Goal: Information Seeking & Learning: Learn about a topic

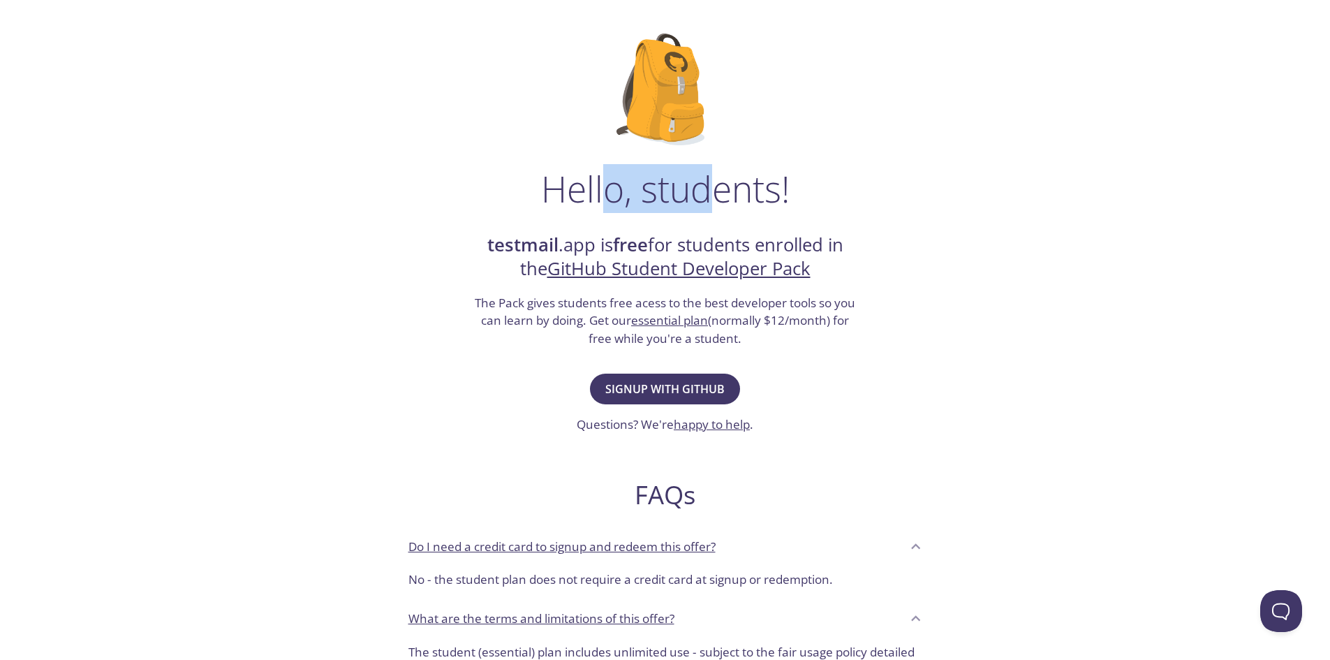
drag, startPoint x: 605, startPoint y: 200, endPoint x: 749, endPoint y: 199, distance: 143.8
click at [728, 202] on h1 "Hello, students!" at bounding box center [665, 189] width 249 height 42
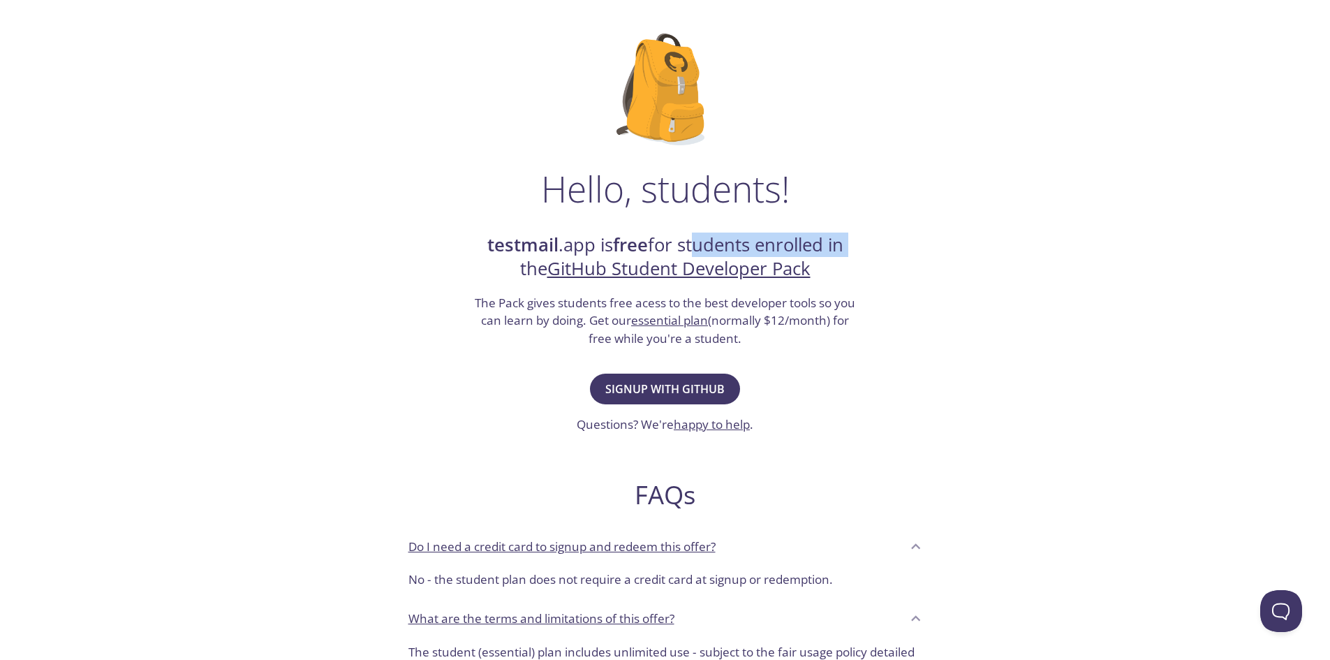
drag, startPoint x: 690, startPoint y: 238, endPoint x: 848, endPoint y: 244, distance: 158.6
click at [848, 244] on h2 "testmail .app is free for students enrolled in the GitHub Student Developer Pack" at bounding box center [665, 257] width 384 height 48
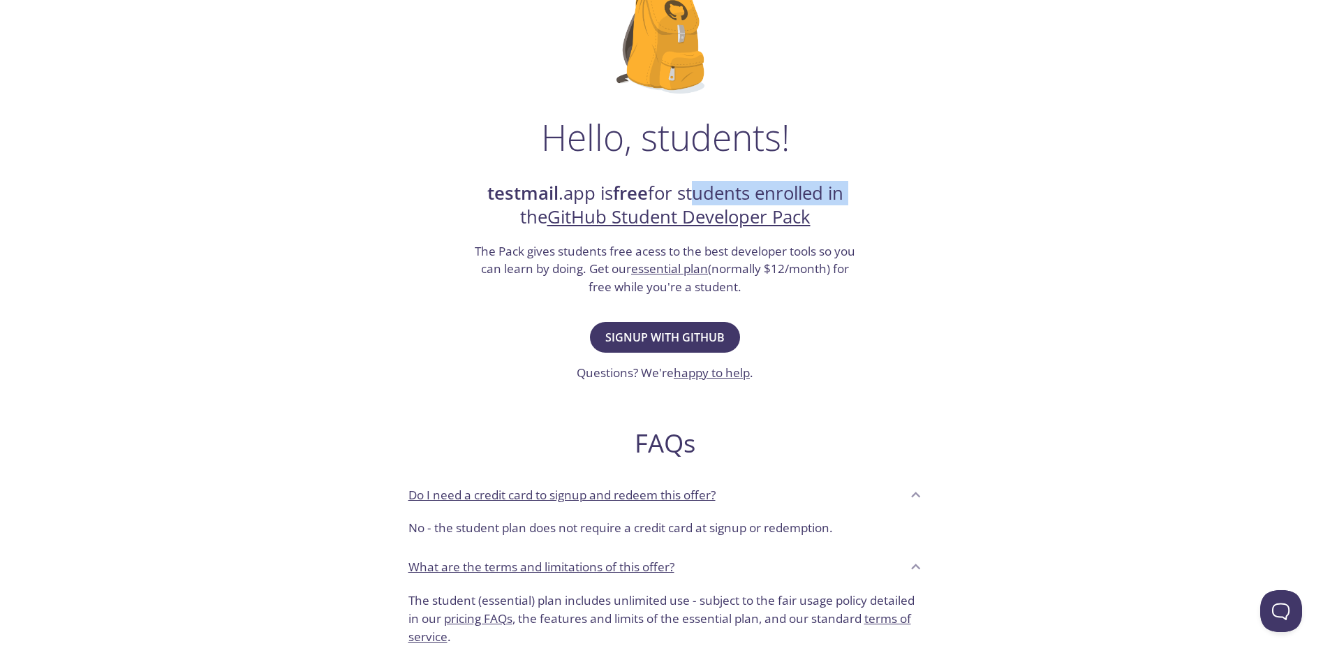
scroll to position [209, 0]
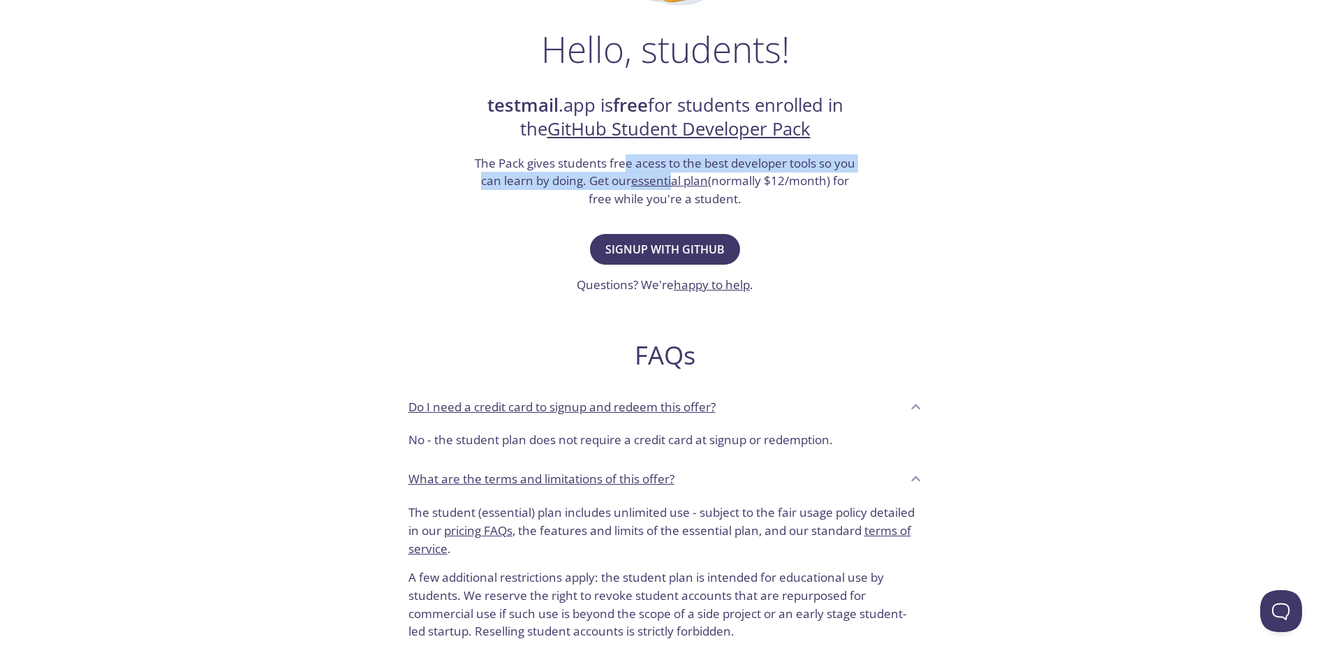
drag, startPoint x: 633, startPoint y: 163, endPoint x: 679, endPoint y: 176, distance: 47.8
click at [679, 176] on h3 "The Pack gives students free acess to the best developer tools so you can learn…" at bounding box center [665, 181] width 384 height 54
click at [748, 158] on h3 "The Pack gives students free acess to the best developer tools so you can learn…" at bounding box center [665, 181] width 384 height 54
drag, startPoint x: 783, startPoint y: 165, endPoint x: 827, endPoint y: 185, distance: 48.1
click at [826, 185] on h3 "The Pack gives students free acess to the best developer tools so you can learn…" at bounding box center [665, 181] width 384 height 54
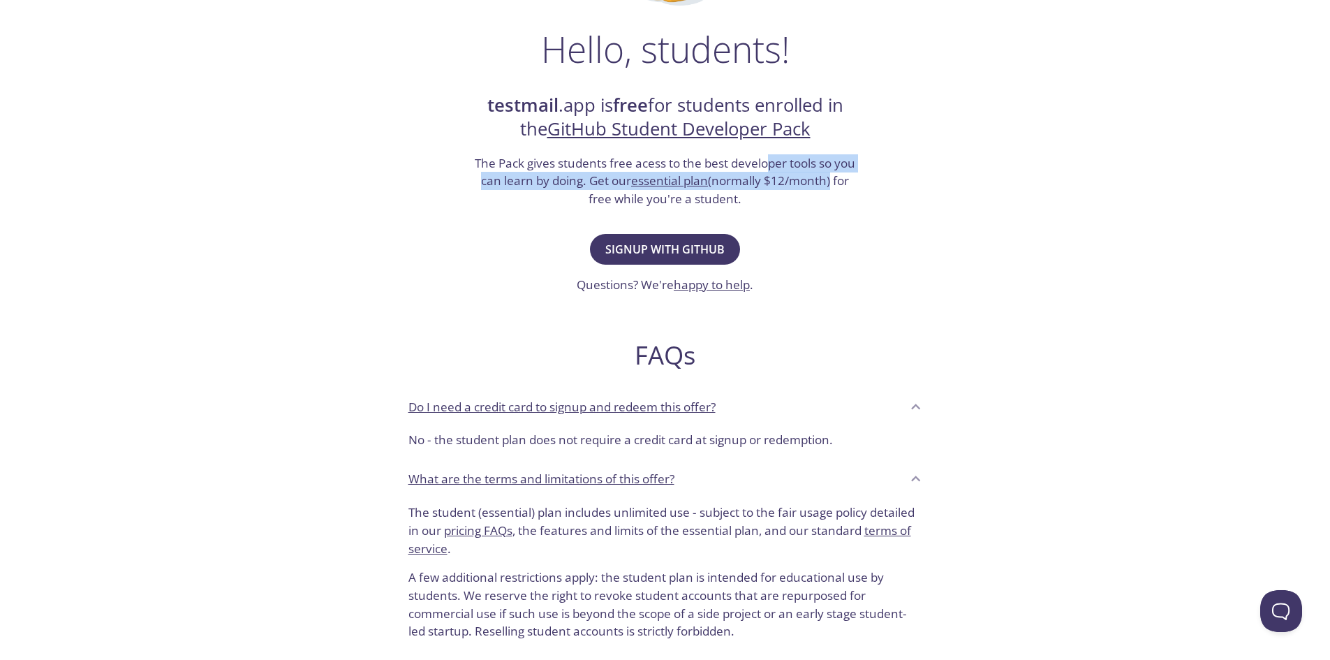
click at [831, 186] on h3 "The Pack gives students free acess to the best developer tools so you can learn…" at bounding box center [665, 181] width 384 height 54
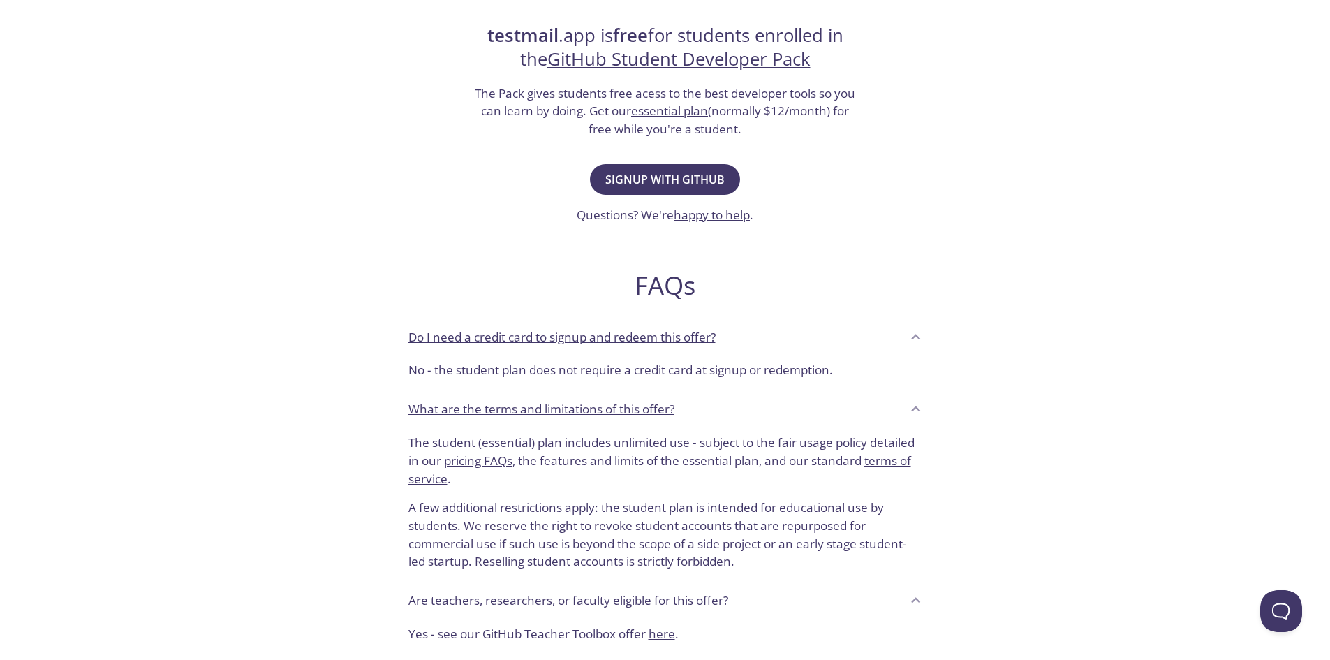
scroll to position [419, 0]
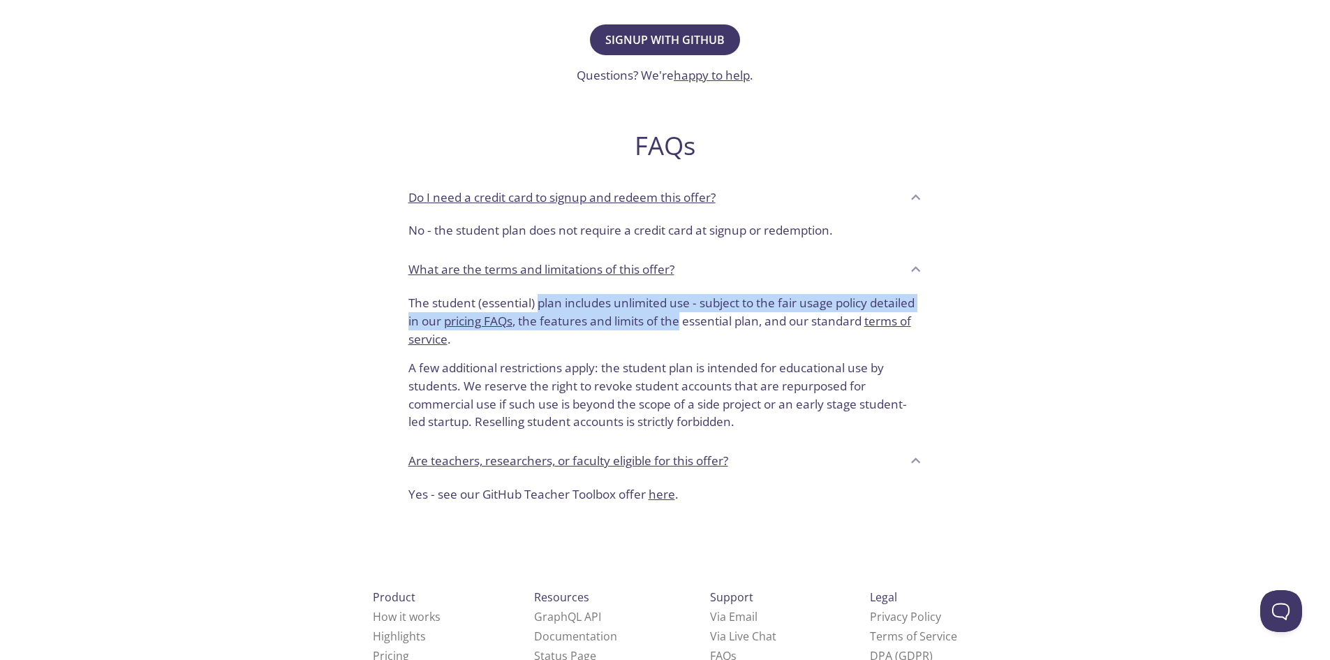
drag, startPoint x: 674, startPoint y: 322, endPoint x: 681, endPoint y: 323, distance: 7.0
click at [681, 323] on p "The student (essential) plan includes unlimited use - subject to the fair usage…" at bounding box center [665, 321] width 514 height 54
drag, startPoint x: 679, startPoint y: 306, endPoint x: 722, endPoint y: 318, distance: 44.4
click at [722, 318] on p "The student (essential) plan includes unlimited use - subject to the fair usage…" at bounding box center [665, 321] width 514 height 54
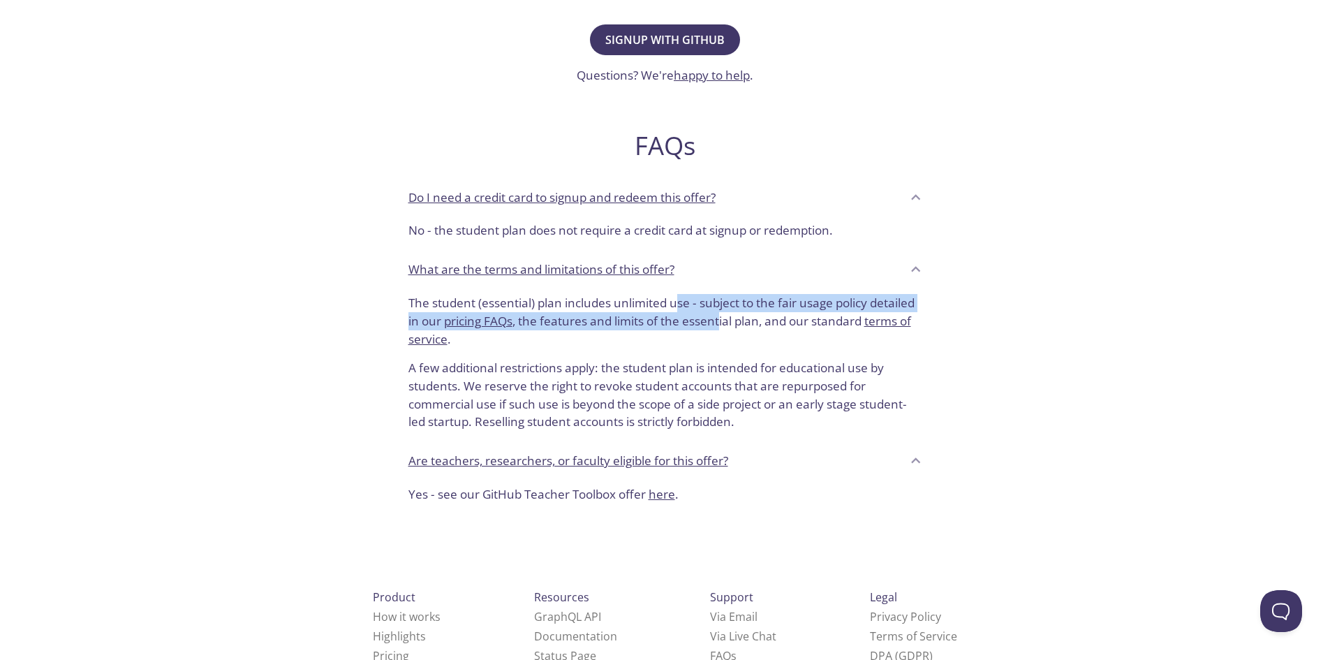
click at [722, 318] on p "The student (essential) plan includes unlimited use - subject to the fair usage…" at bounding box center [665, 321] width 514 height 54
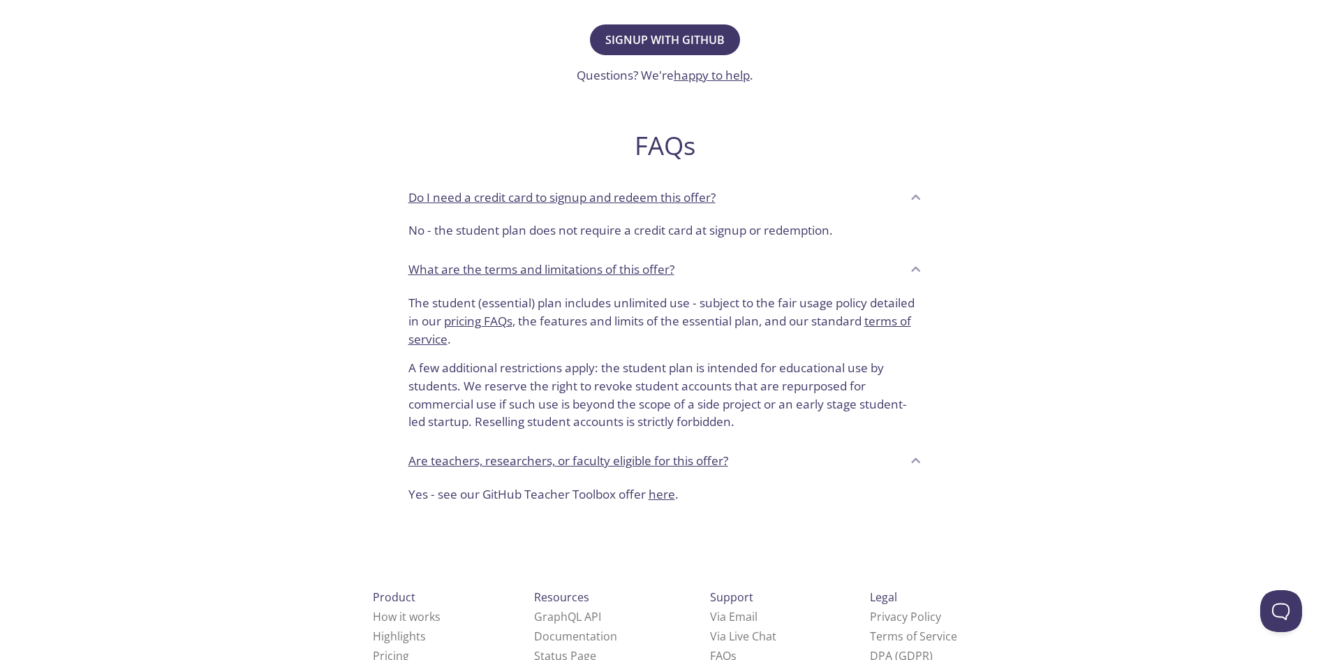
scroll to position [464, 0]
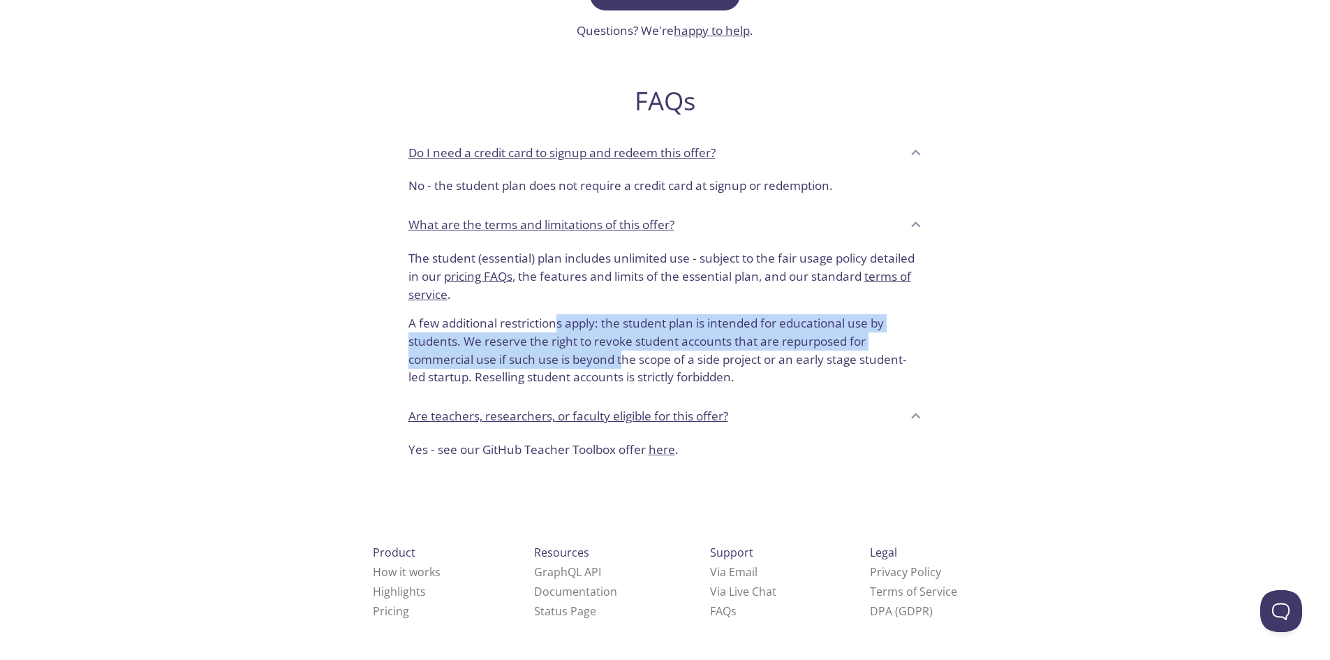
drag, startPoint x: 572, startPoint y: 325, endPoint x: 622, endPoint y: 363, distance: 63.3
click at [622, 363] on p "A few additional restrictions apply: the student plan is intended for education…" at bounding box center [665, 344] width 514 height 83
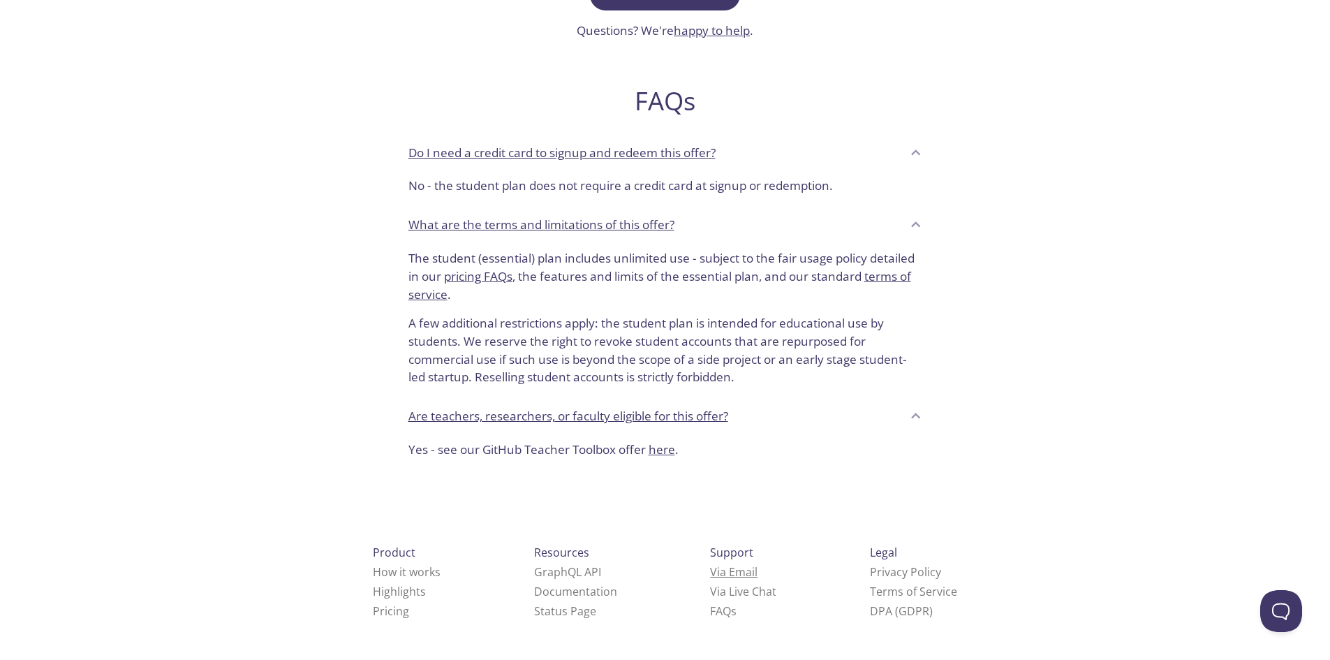
click at [710, 578] on link "Via Email" at bounding box center [733, 571] width 47 height 15
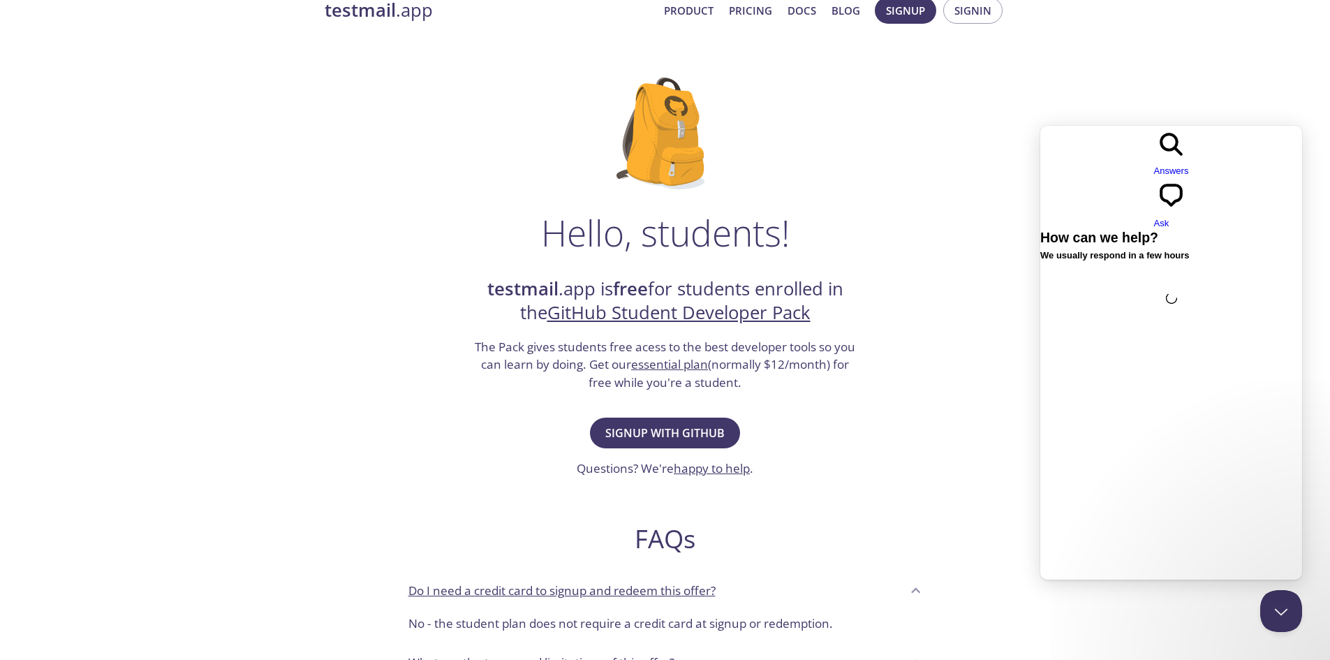
scroll to position [0, 0]
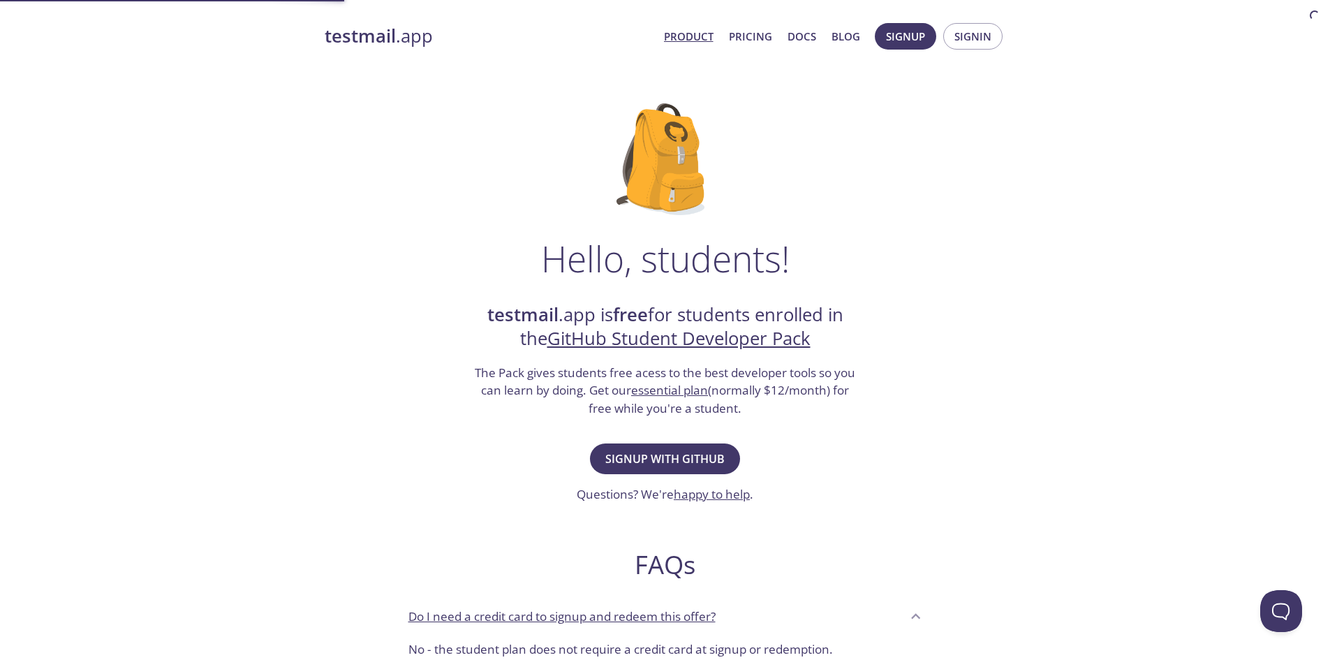
click at [696, 34] on link "Product" at bounding box center [689, 36] width 50 height 18
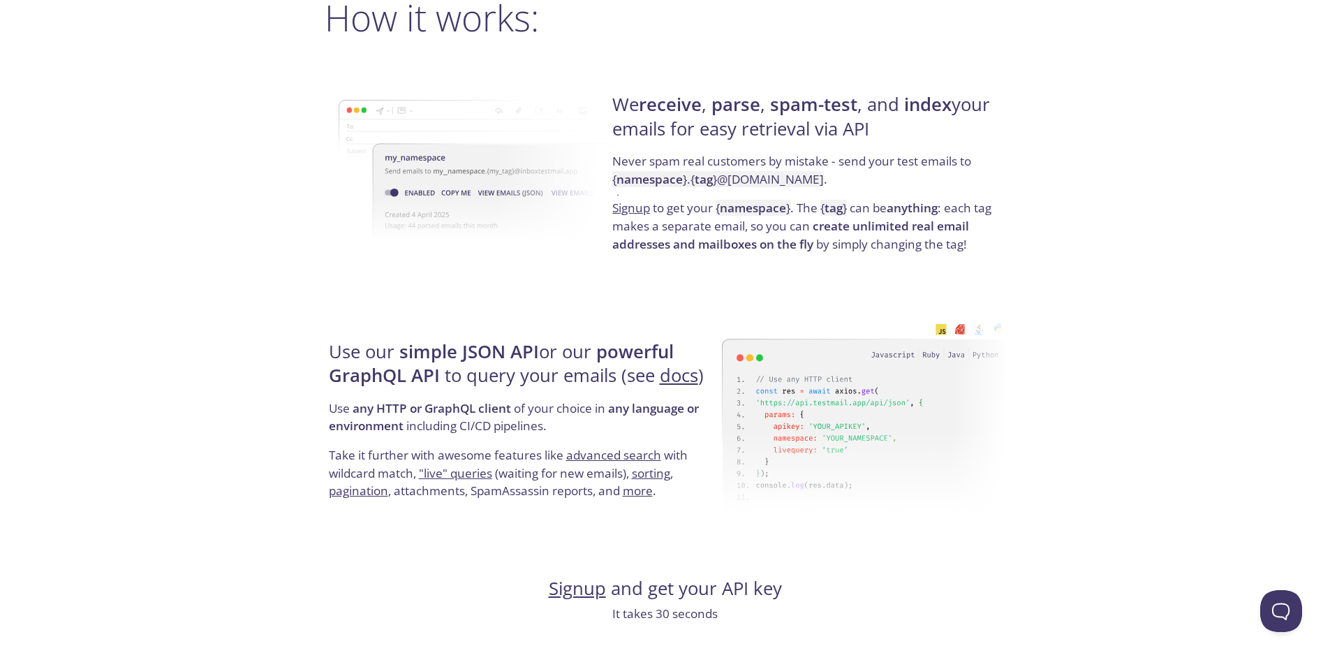
scroll to position [1187, 0]
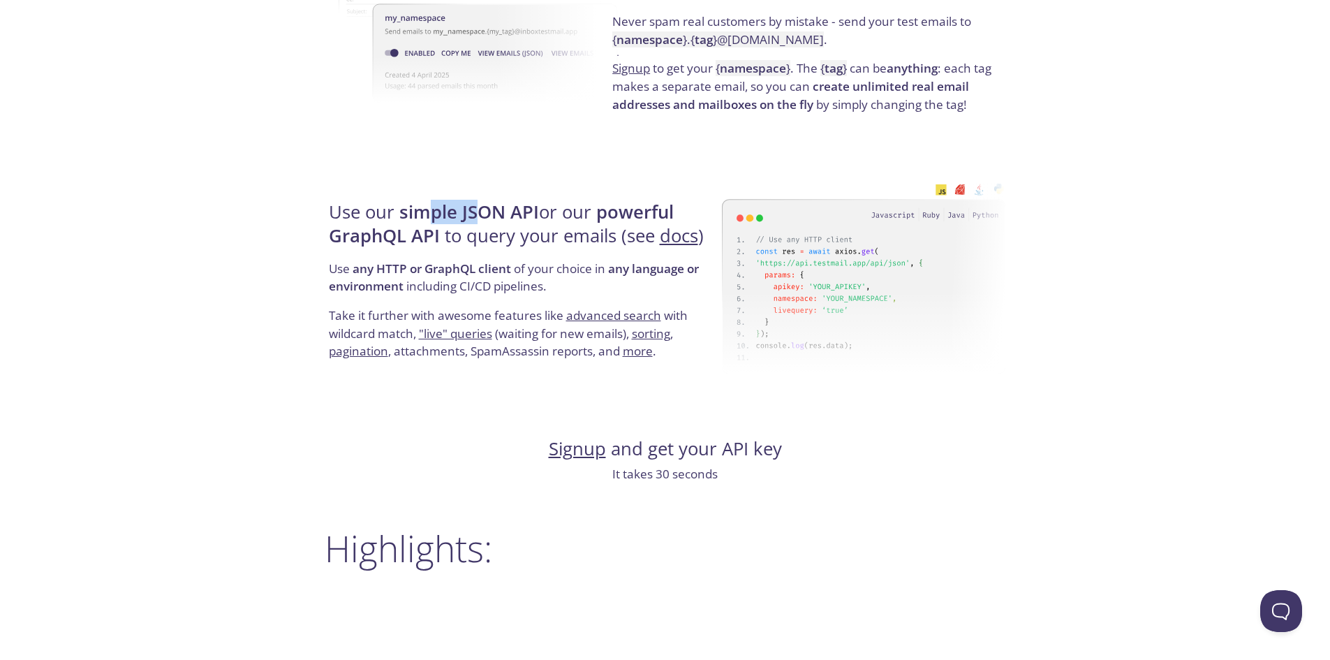
drag, startPoint x: 434, startPoint y: 207, endPoint x: 491, endPoint y: 212, distance: 57.4
click at [491, 212] on strong "simple JSON API" at bounding box center [469, 212] width 140 height 24
click at [492, 212] on strong "simple JSON API" at bounding box center [469, 212] width 140 height 24
drag, startPoint x: 381, startPoint y: 215, endPoint x: 483, endPoint y: 222, distance: 102.2
click at [483, 222] on h4 "Use our simple JSON API or our powerful GraphQL API to query your emails (see d…" at bounding box center [523, 229] width 389 height 59
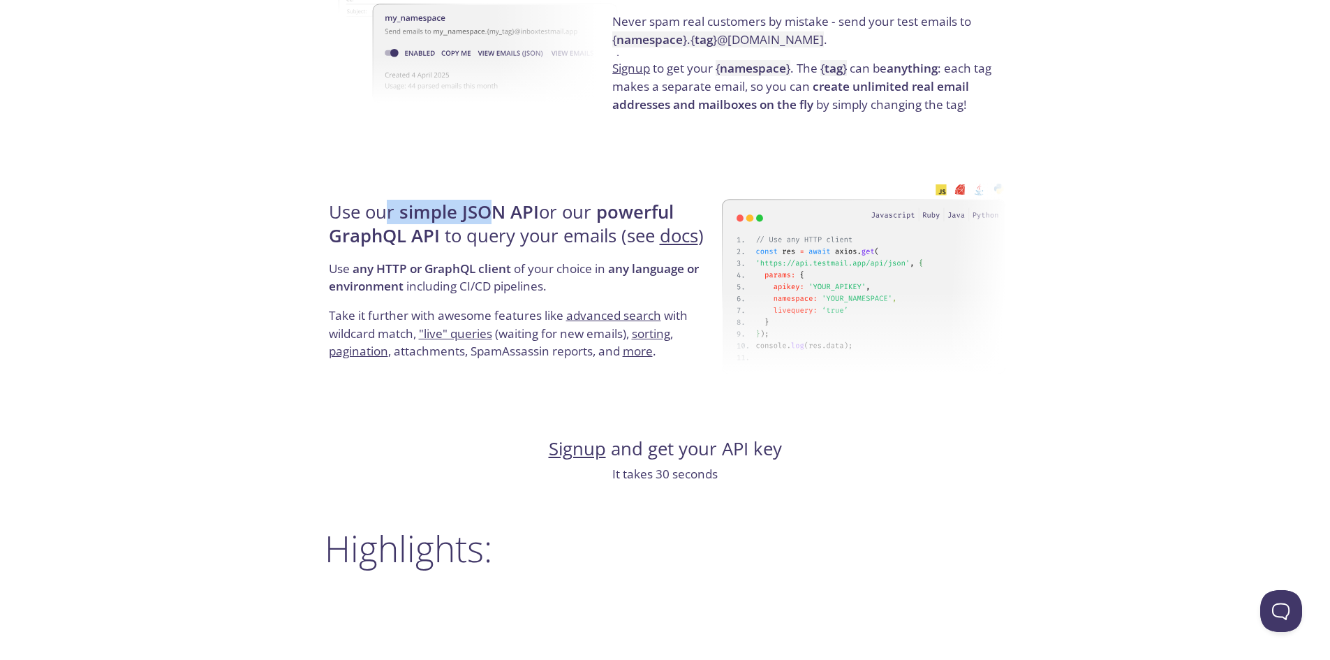
click at [483, 222] on strong "simple JSON API" at bounding box center [469, 212] width 140 height 24
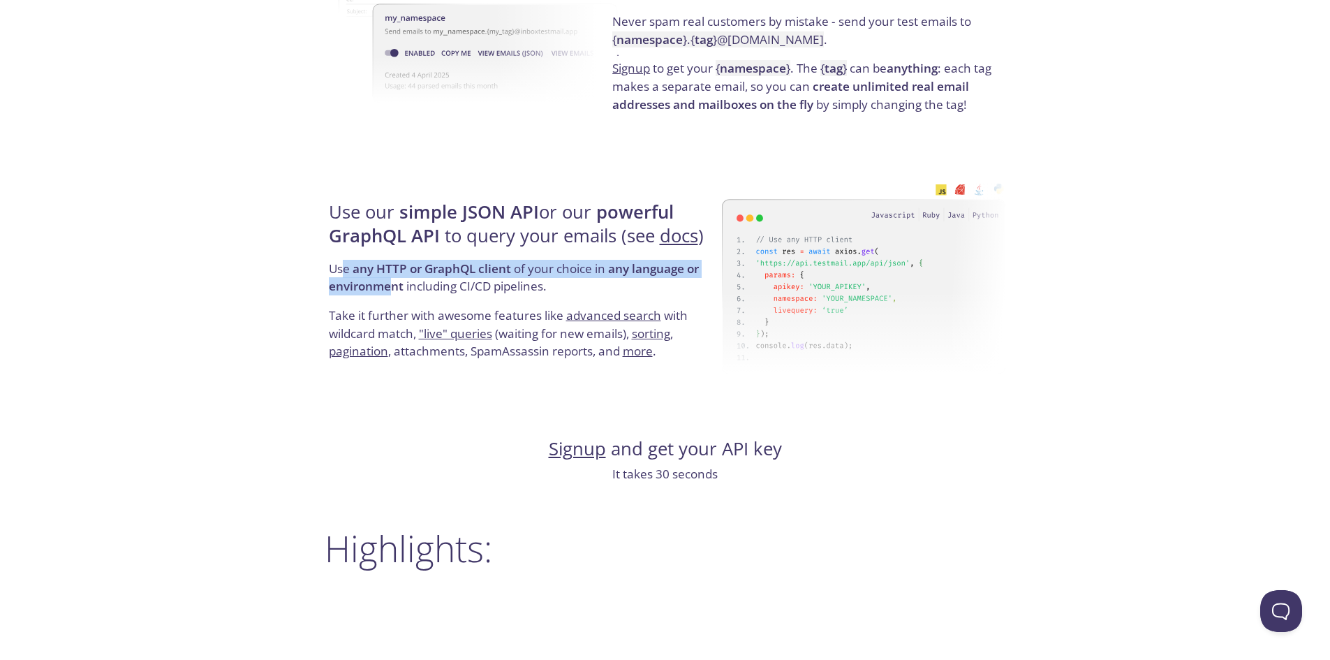
drag, startPoint x: 341, startPoint y: 268, endPoint x: 391, endPoint y: 290, distance: 54.1
click at [391, 290] on p "Use any HTTP or GraphQL client of your choice in any language or environment in…" at bounding box center [523, 283] width 389 height 47
click at [391, 290] on strong "any language or environment" at bounding box center [514, 277] width 370 height 34
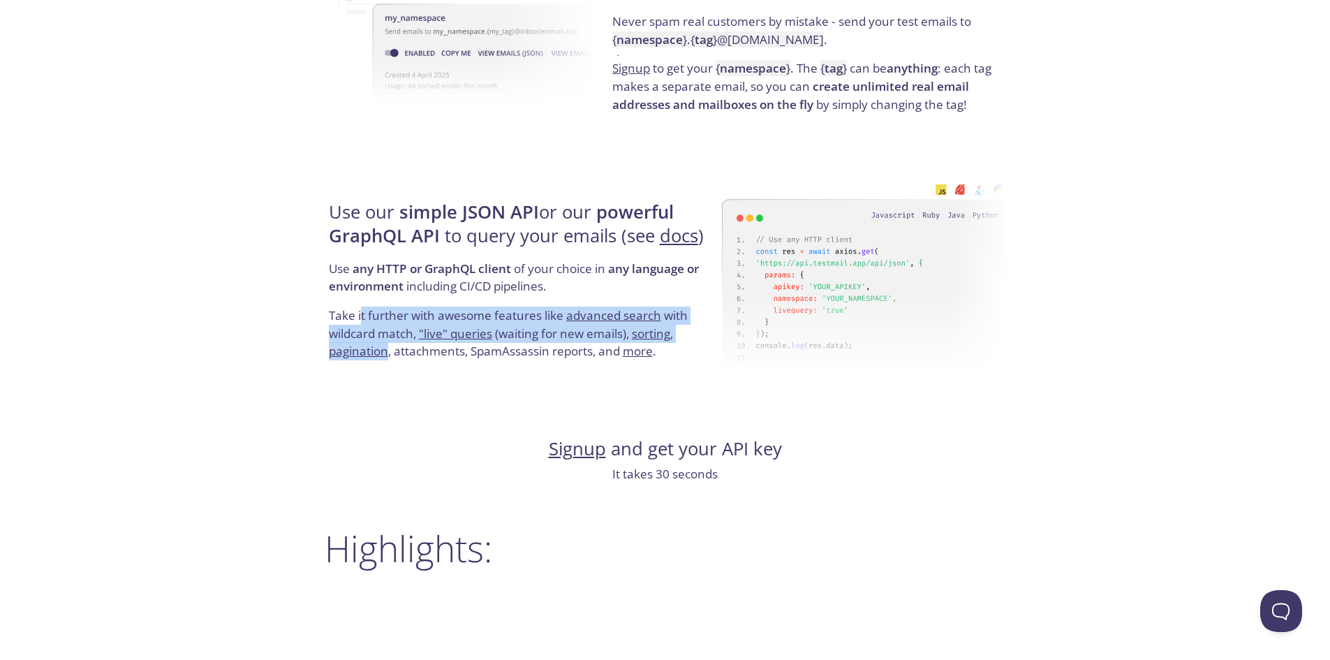
drag, startPoint x: 362, startPoint y: 308, endPoint x: 387, endPoint y: 358, distance: 56.5
click at [387, 358] on p "Take it further with awesome features like advanced search with wildcard match,…" at bounding box center [523, 333] width 389 height 54
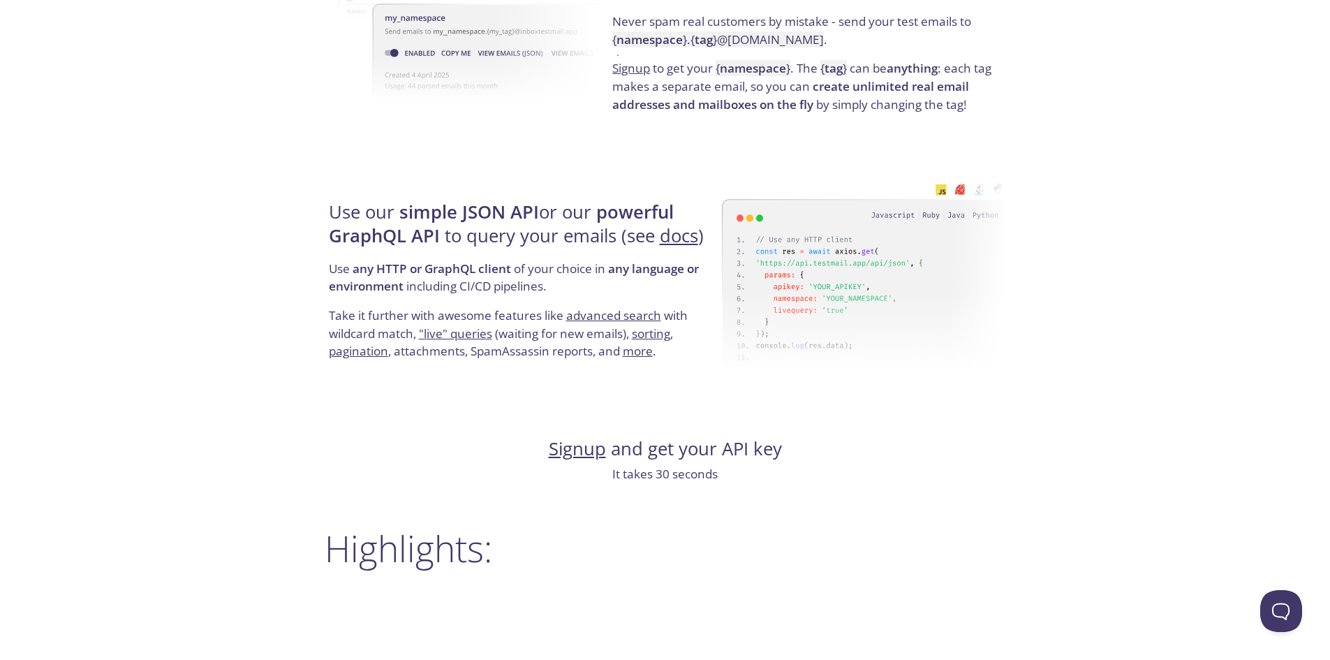
click at [387, 358] on p "Take it further with awesome features like advanced search with wildcard match,…" at bounding box center [523, 333] width 389 height 54
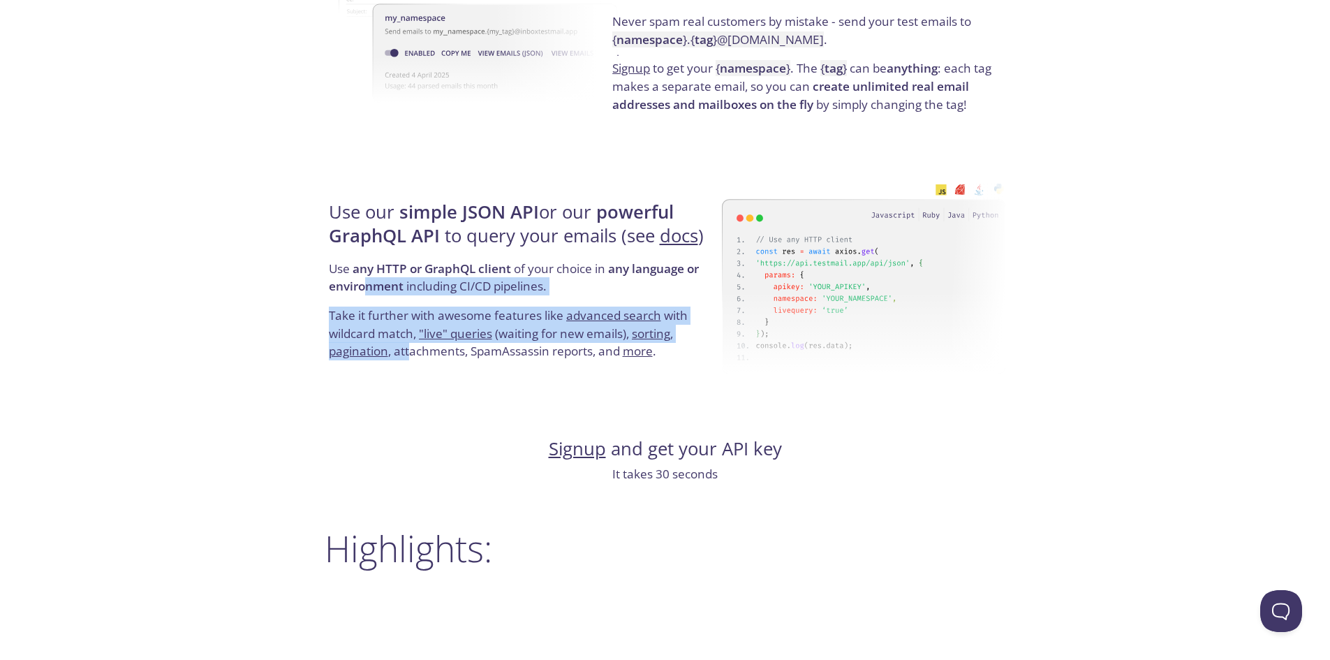
drag, startPoint x: 368, startPoint y: 304, endPoint x: 413, endPoint y: 372, distance: 81.1
click at [413, 372] on div "Use our simple JSON API or our powerful GraphQL API to query your emails (see d…" at bounding box center [523, 280] width 397 height 225
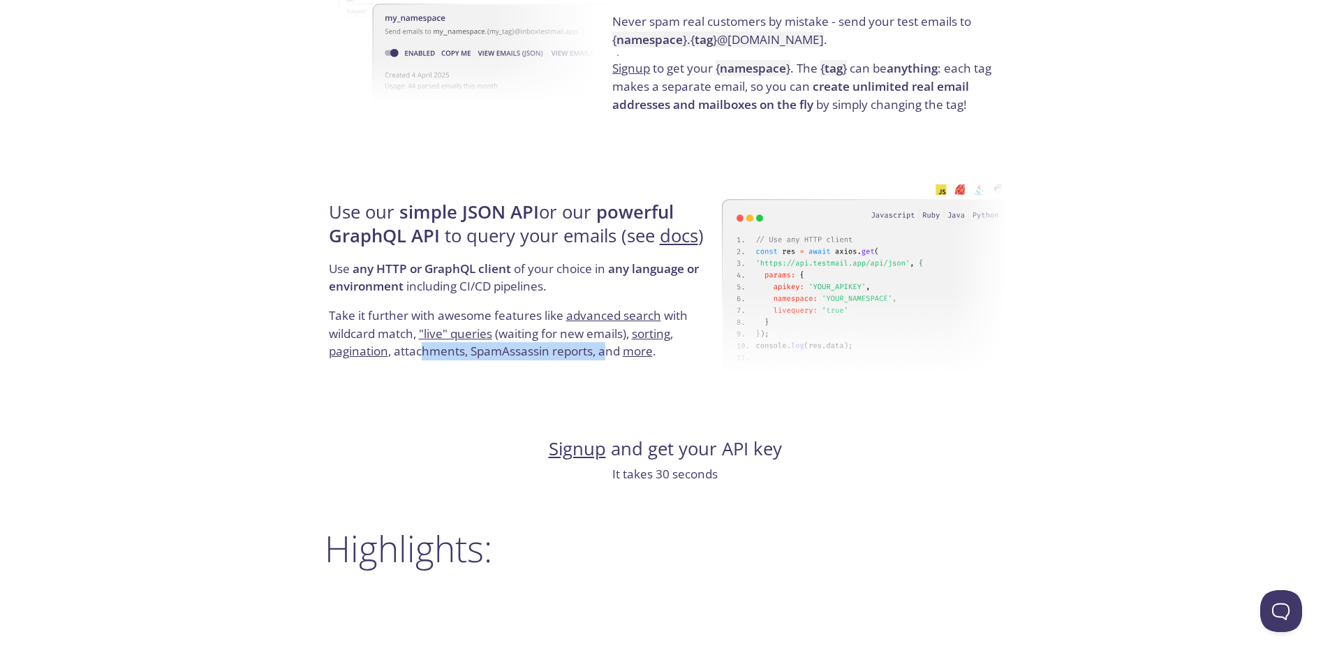
drag, startPoint x: 419, startPoint y: 351, endPoint x: 605, endPoint y: 362, distance: 186.0
click at [605, 362] on div "Use our simple JSON API or our powerful GraphQL API to query your emails (see d…" at bounding box center [523, 280] width 397 height 225
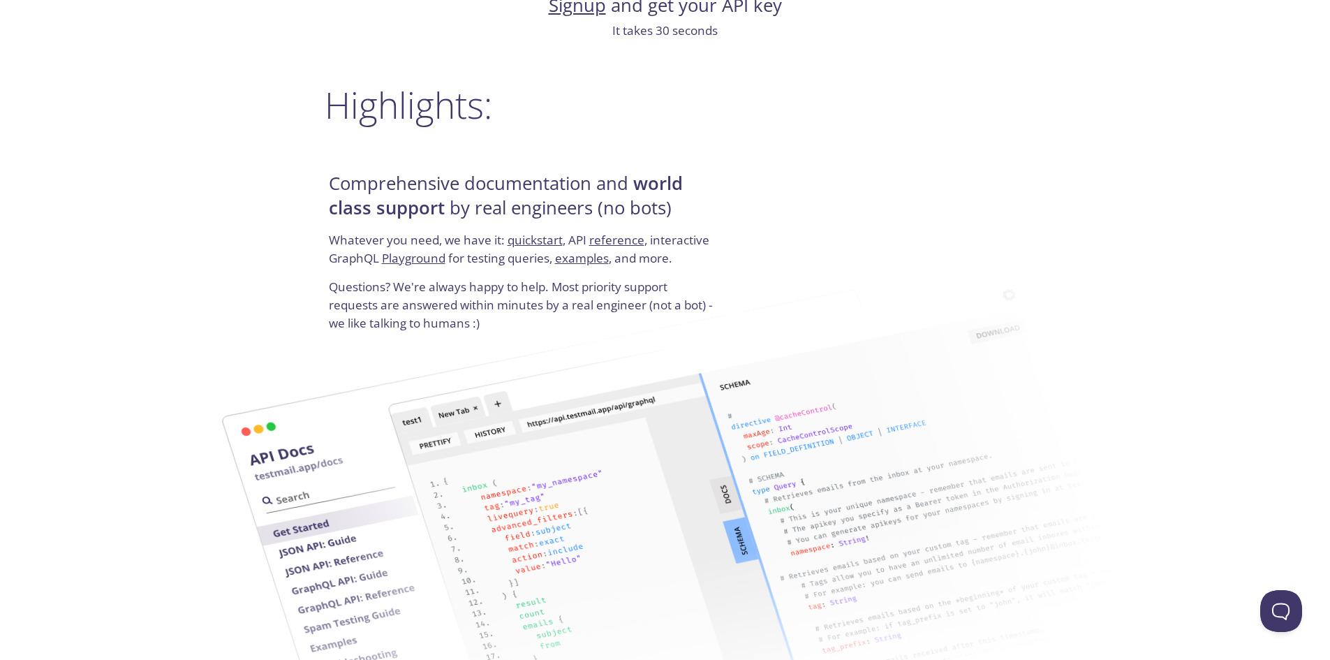
scroll to position [1606, 0]
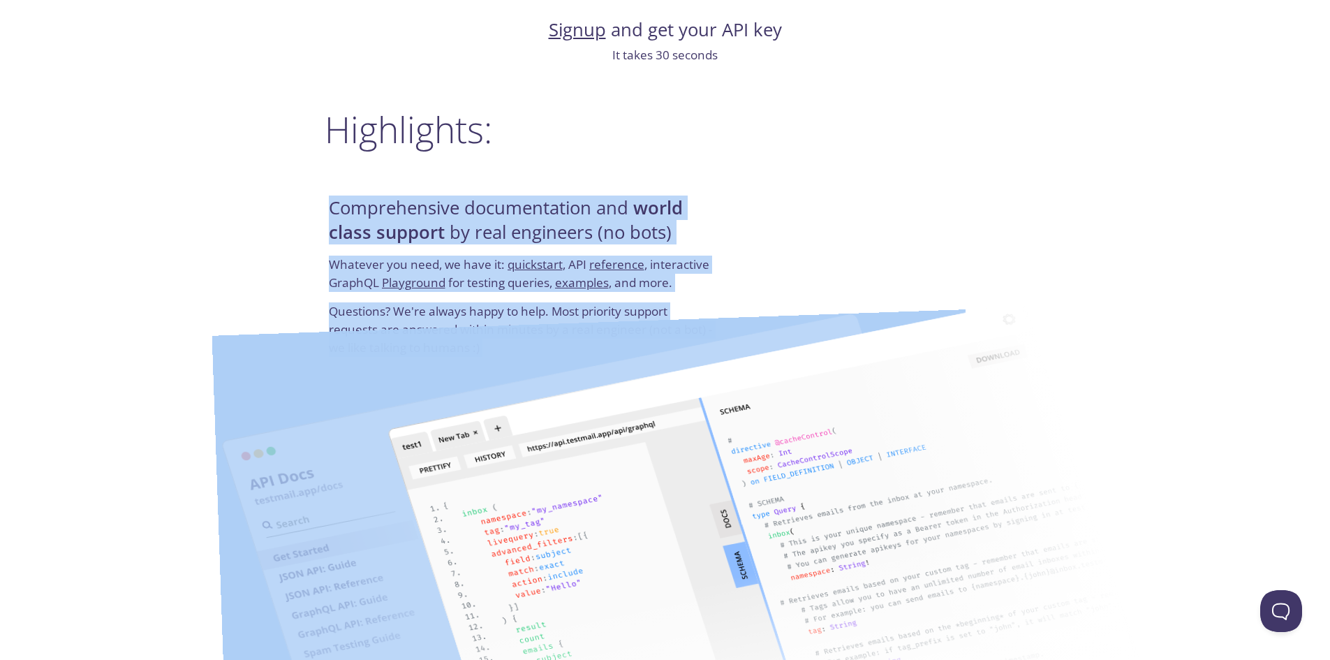
drag, startPoint x: 330, startPoint y: 202, endPoint x: 524, endPoint y: 380, distance: 263.4
click at [524, 380] on div "testmail .app Product Pricing Docs Blog Signup Signin Simple email testing Neve…" at bounding box center [665, 49] width 715 height 3283
click at [487, 309] on p "Questions? We're always happy to help. Most priority support requests are answe…" at bounding box center [523, 329] width 389 height 54
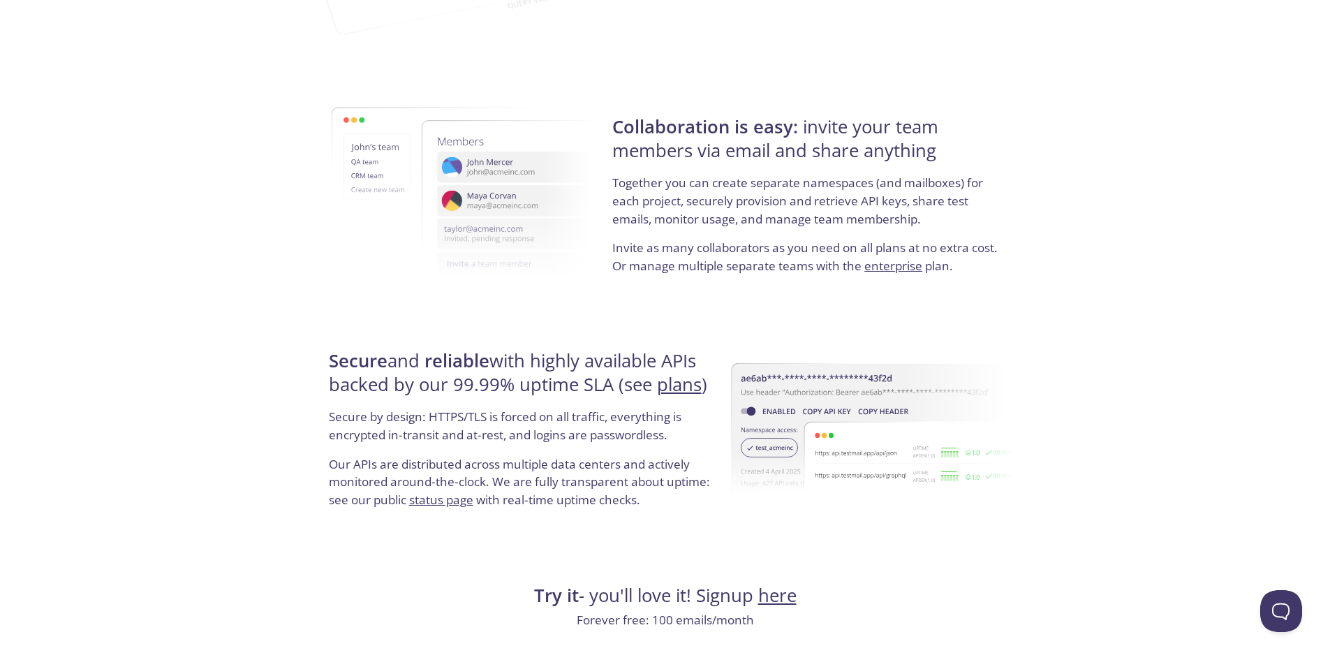
scroll to position [2304, 0]
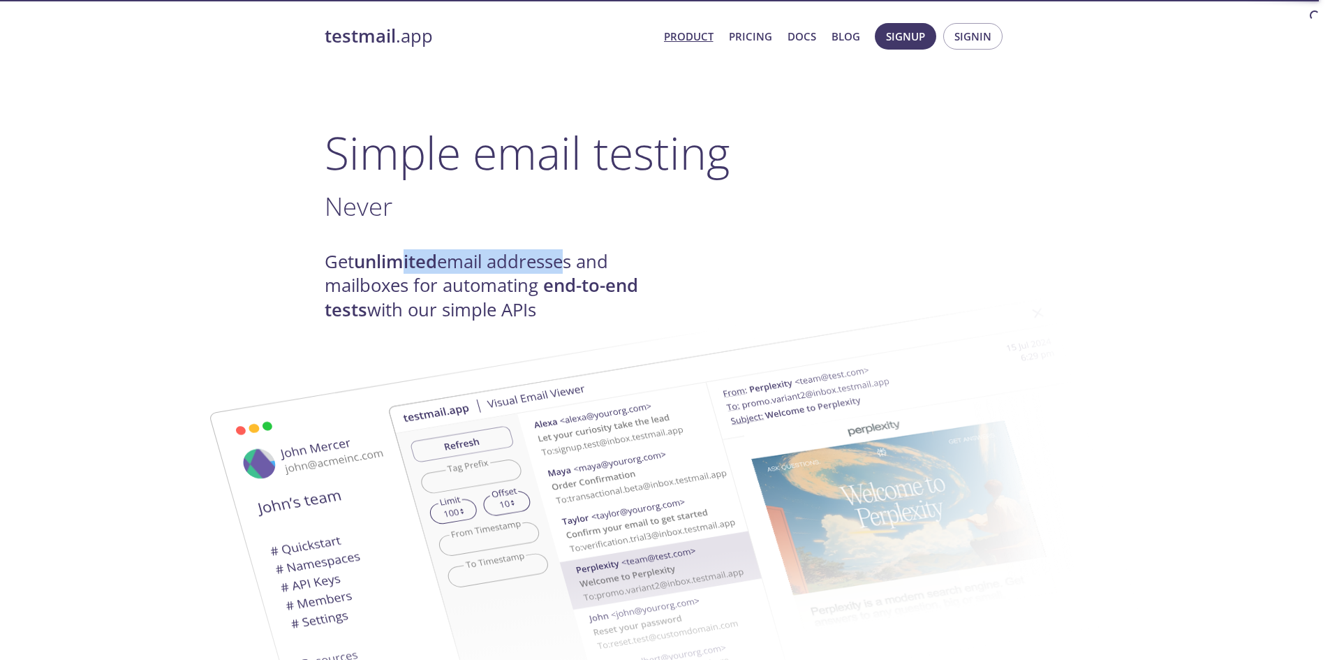
drag, startPoint x: 508, startPoint y: 265, endPoint x: 570, endPoint y: 273, distance: 62.0
click at [570, 273] on h4 "Get unlimited email addresses and mailboxes for automating end-to-end tests wit…" at bounding box center [495, 286] width 341 height 72
click at [570, 273] on strong "end-to-end tests" at bounding box center [481, 297] width 313 height 48
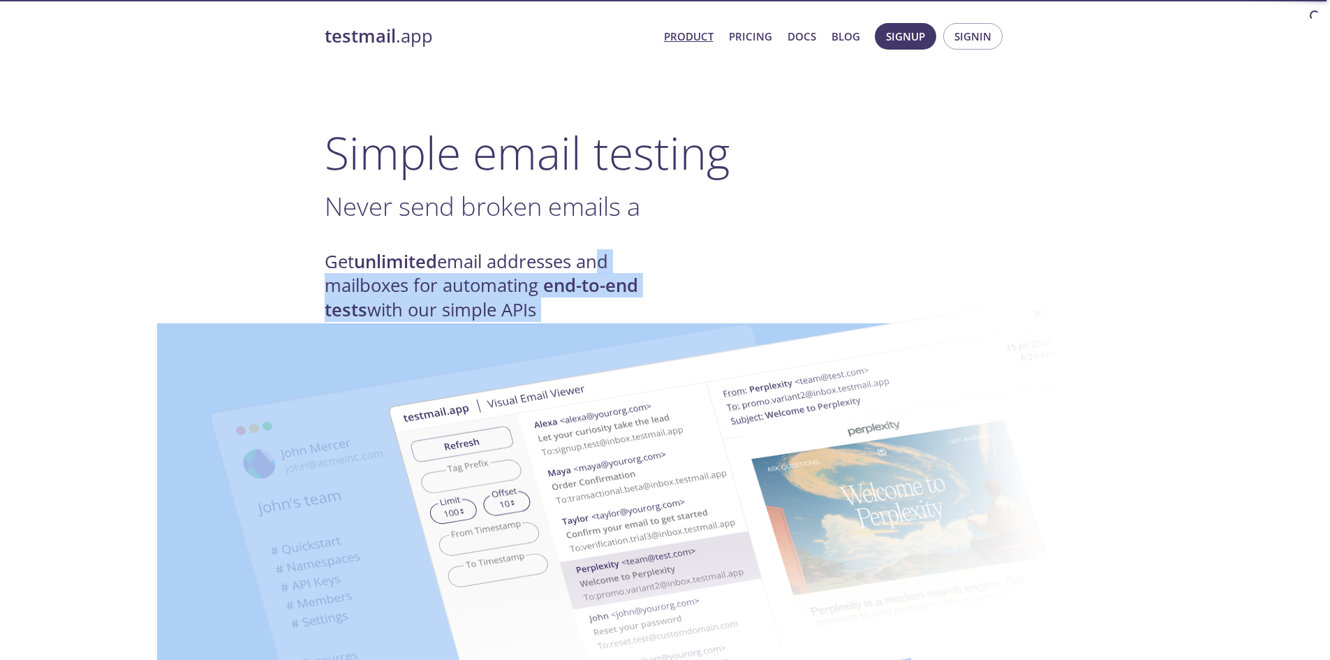
drag, startPoint x: 599, startPoint y: 266, endPoint x: 634, endPoint y: 297, distance: 46.5
click at [634, 297] on img at bounding box center [764, 514] width 754 height 473
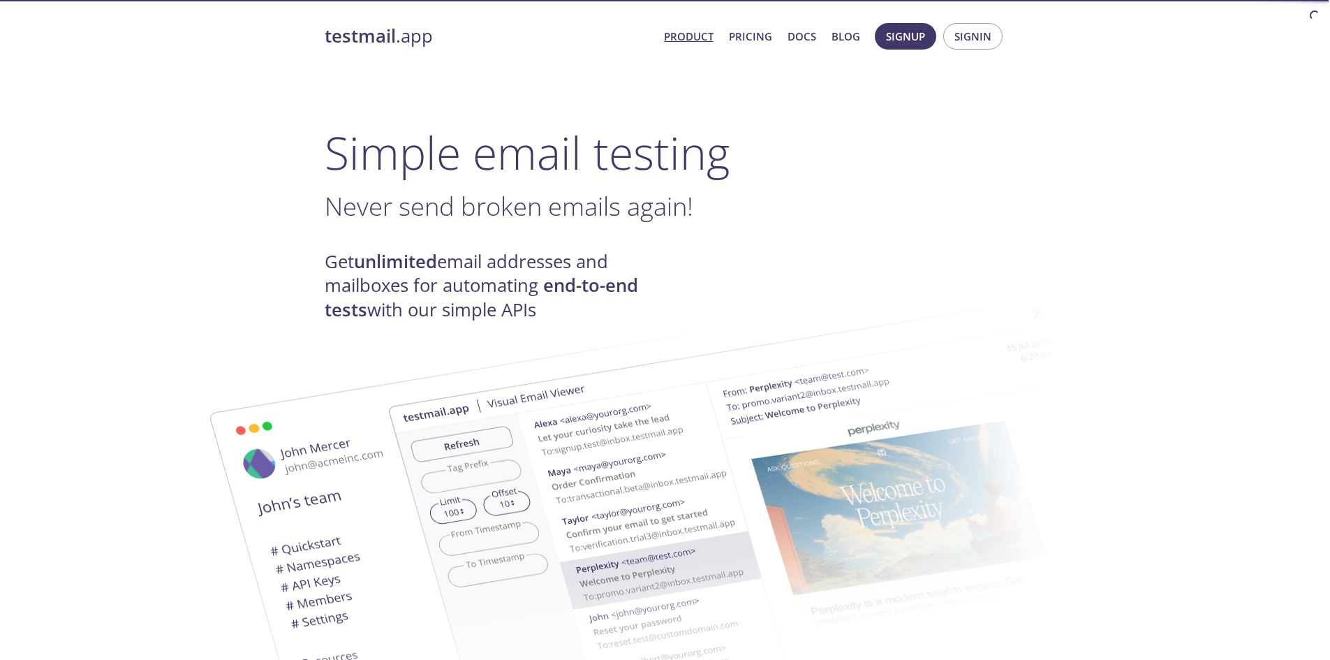
click at [391, 263] on strong "unlimited" at bounding box center [395, 261] width 83 height 24
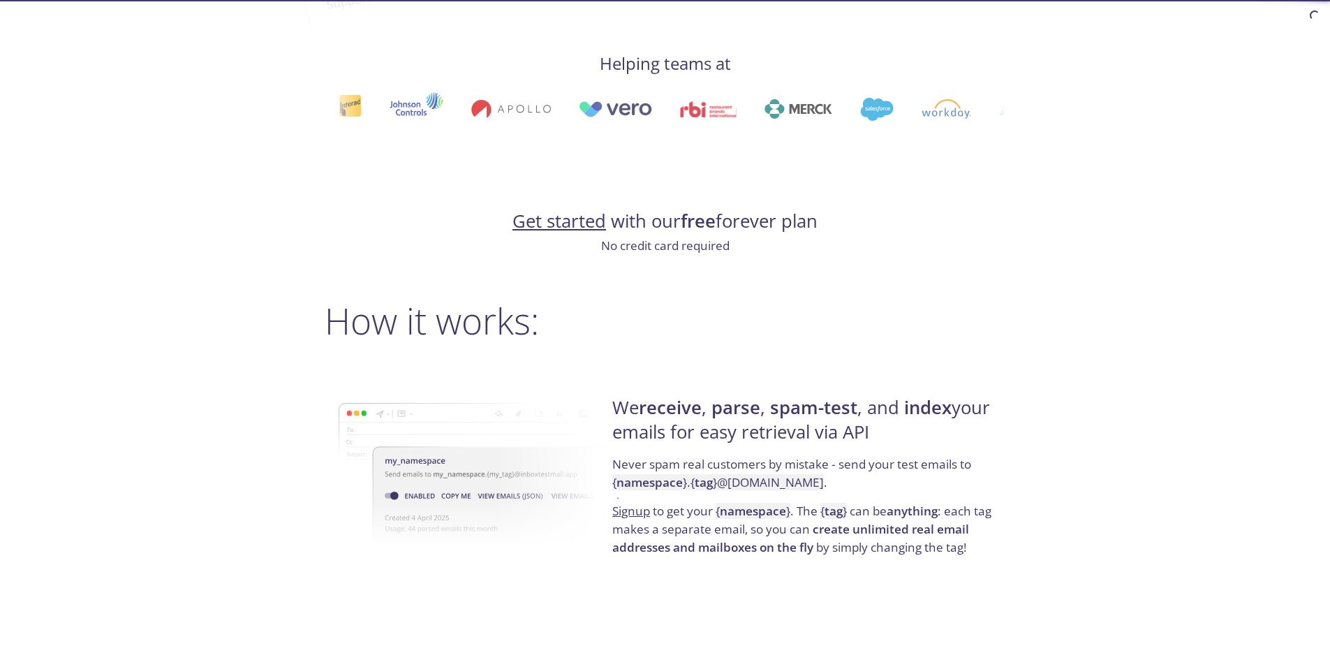
scroll to position [838, 0]
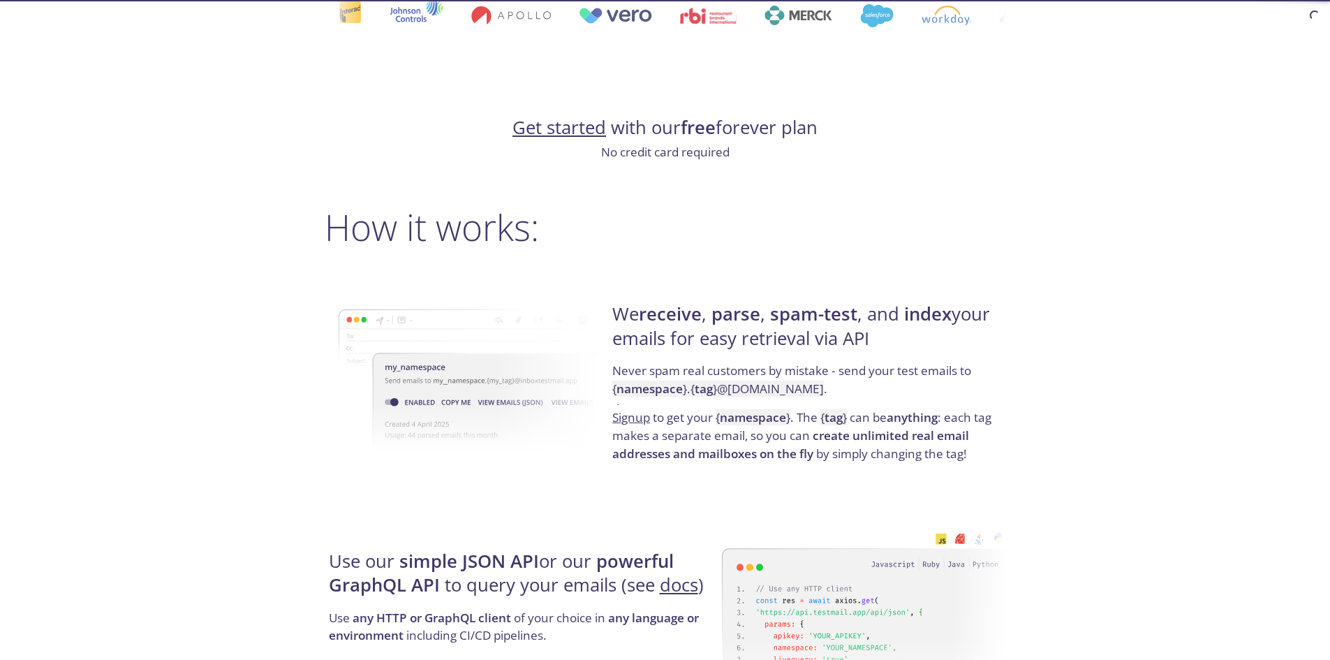
drag, startPoint x: 802, startPoint y: 319, endPoint x: 912, endPoint y: 327, distance: 110.6
click at [912, 327] on h4 "We receive , parse , spam-test , and index your emails for easy retrieval via A…" at bounding box center [806, 331] width 389 height 59
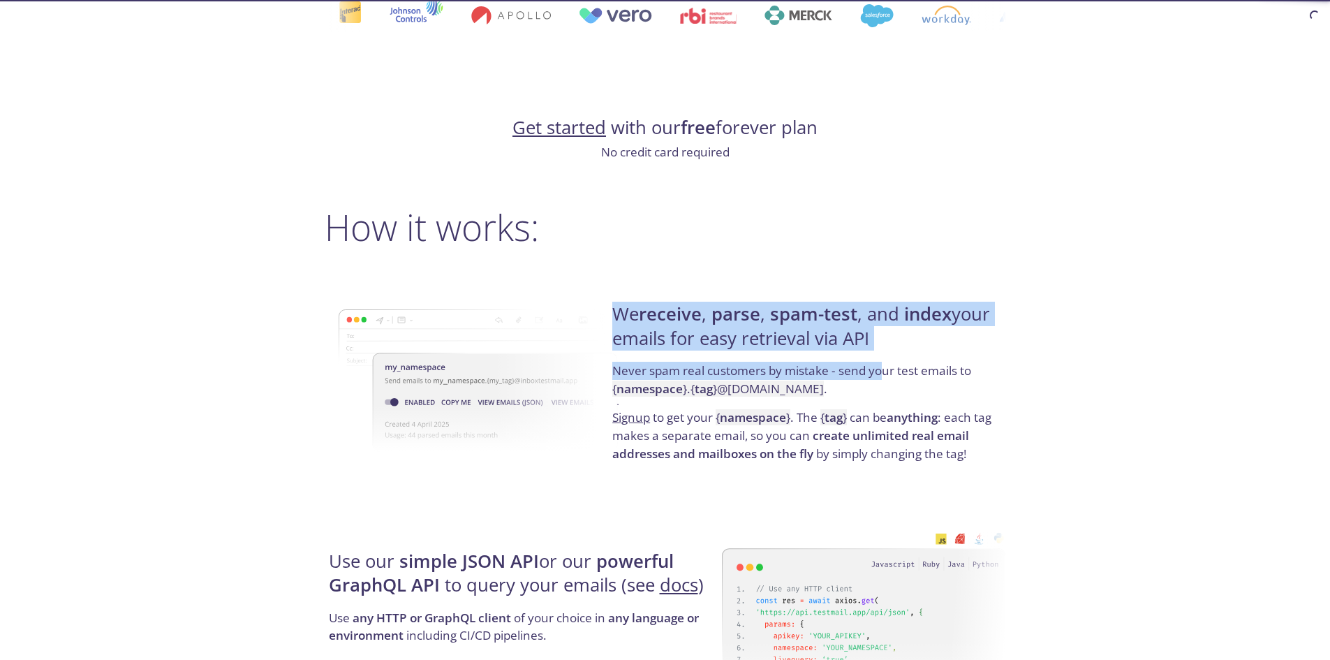
drag, startPoint x: 614, startPoint y: 314, endPoint x: 884, endPoint y: 369, distance: 274.9
click at [884, 369] on div "We receive , parse , spam-test , and index your emails for easy retrieval via A…" at bounding box center [806, 382] width 397 height 225
click at [885, 349] on h4 "We receive , parse , spam-test , and index your emails for easy retrieval via A…" at bounding box center [806, 331] width 389 height 59
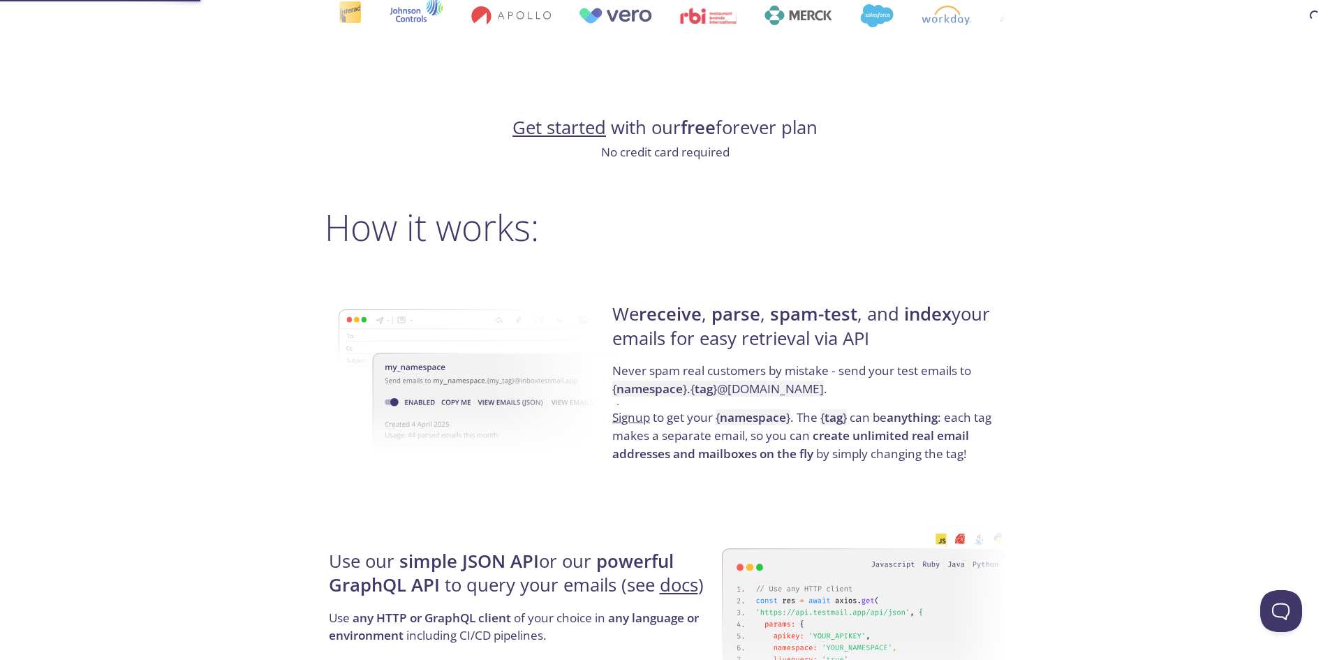
scroll to position [0, 0]
drag, startPoint x: 892, startPoint y: 334, endPoint x: 590, endPoint y: 308, distance: 302.8
click at [590, 308] on div "We receive , parse , spam-test , and index your emails for easy retrieval via A…" at bounding box center [665, 382] width 681 height 225
click at [785, 310] on strong "spam-test" at bounding box center [813, 314] width 87 height 24
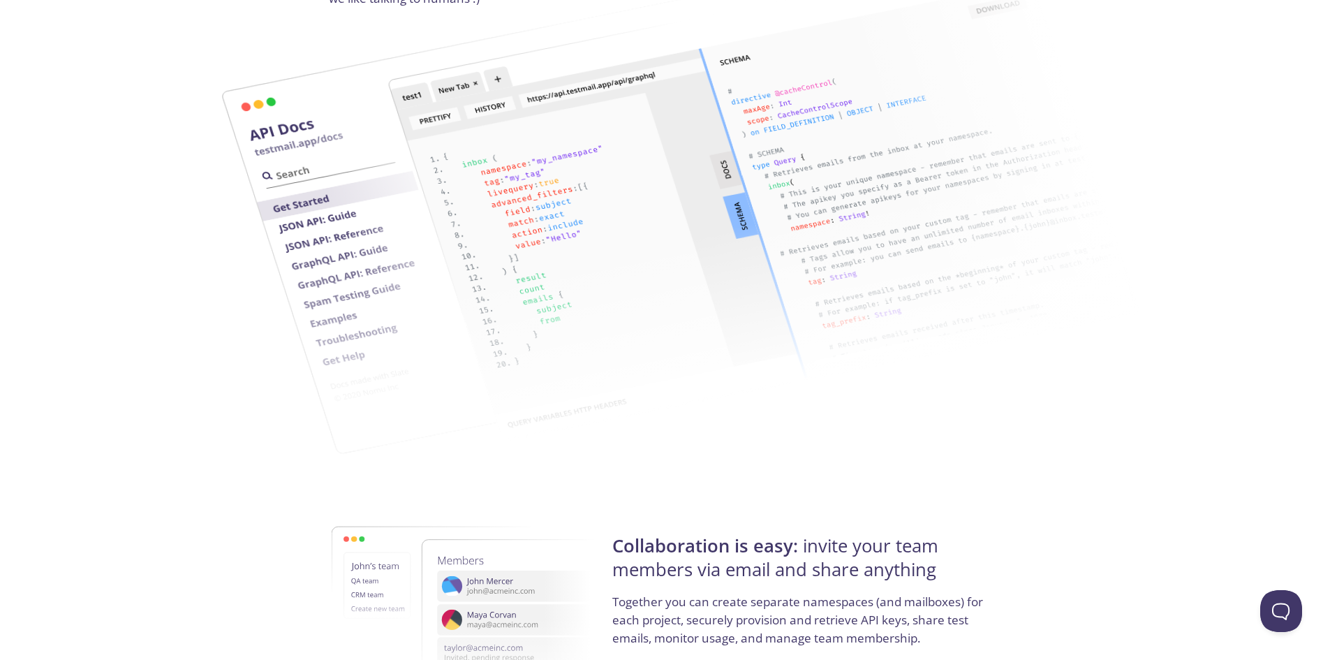
scroll to position [2164, 0]
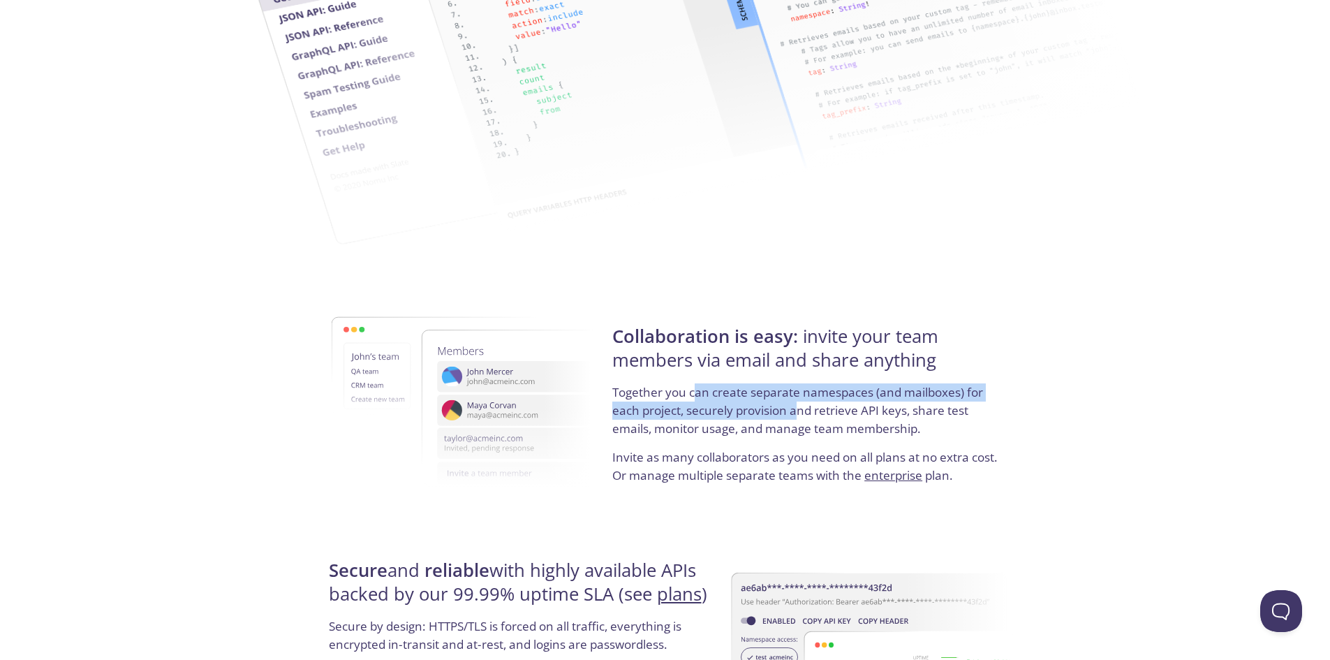
drag, startPoint x: 693, startPoint y: 388, endPoint x: 806, endPoint y: 407, distance: 115.3
click at [806, 407] on p "Together you can create separate namespaces (and mailboxes) for each project, s…" at bounding box center [806, 415] width 389 height 65
click at [807, 408] on p "Together you can create separate namespaces (and mailboxes) for each project, s…" at bounding box center [806, 415] width 389 height 65
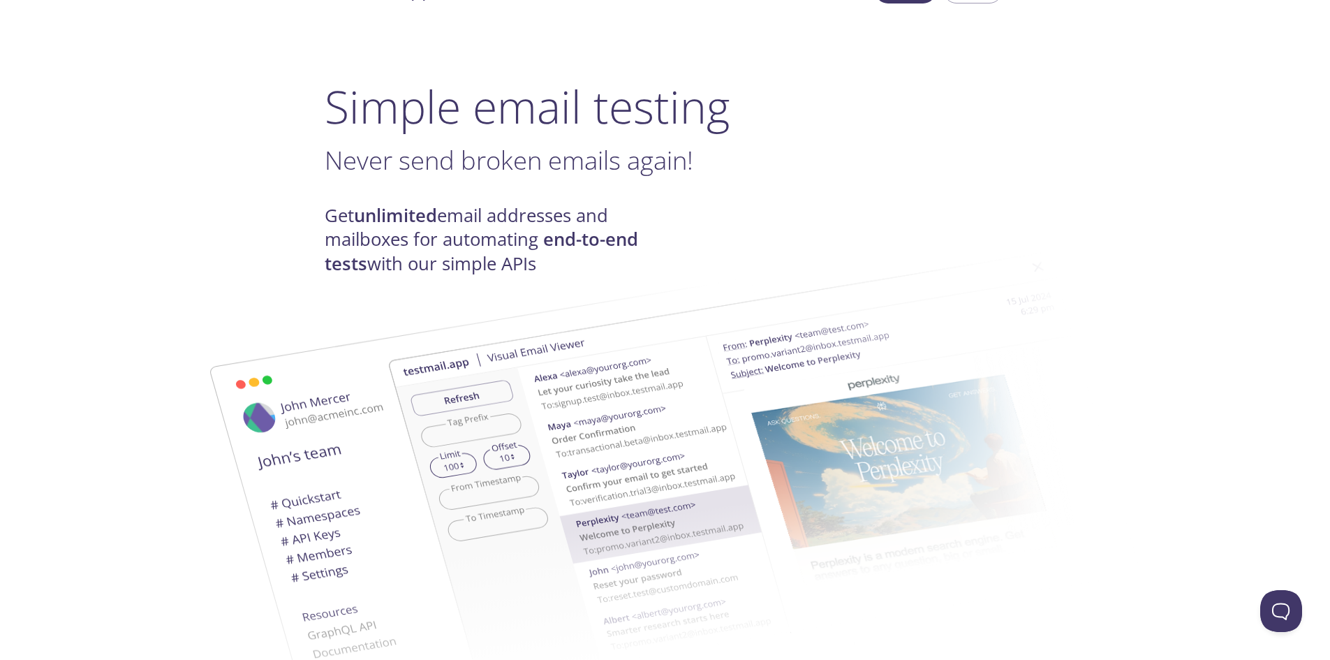
scroll to position [0, 0]
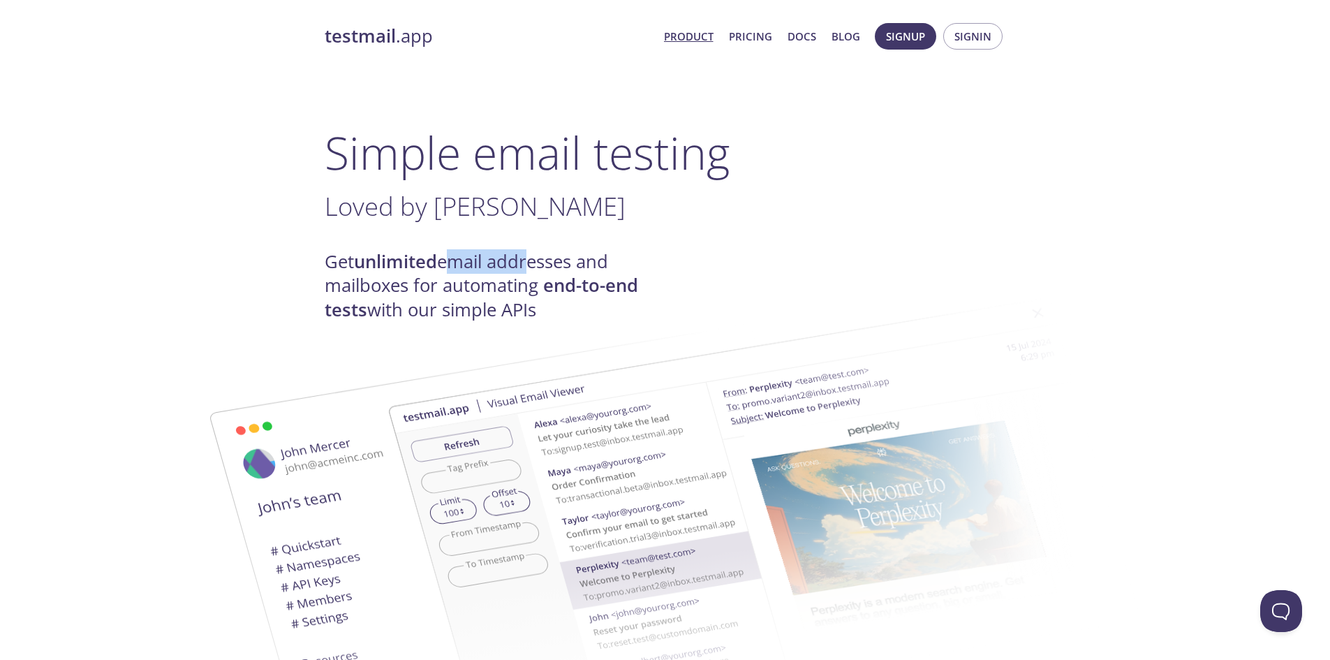
drag, startPoint x: 446, startPoint y: 249, endPoint x: 527, endPoint y: 265, distance: 82.6
click at [526, 265] on h4 "Get unlimited email addresses and mailboxes for automating end-to-end tests wit…" at bounding box center [495, 286] width 341 height 72
click at [528, 265] on h4 "Get unlimited email addresses and mailboxes for automating end-to-end tests wit…" at bounding box center [495, 286] width 341 height 72
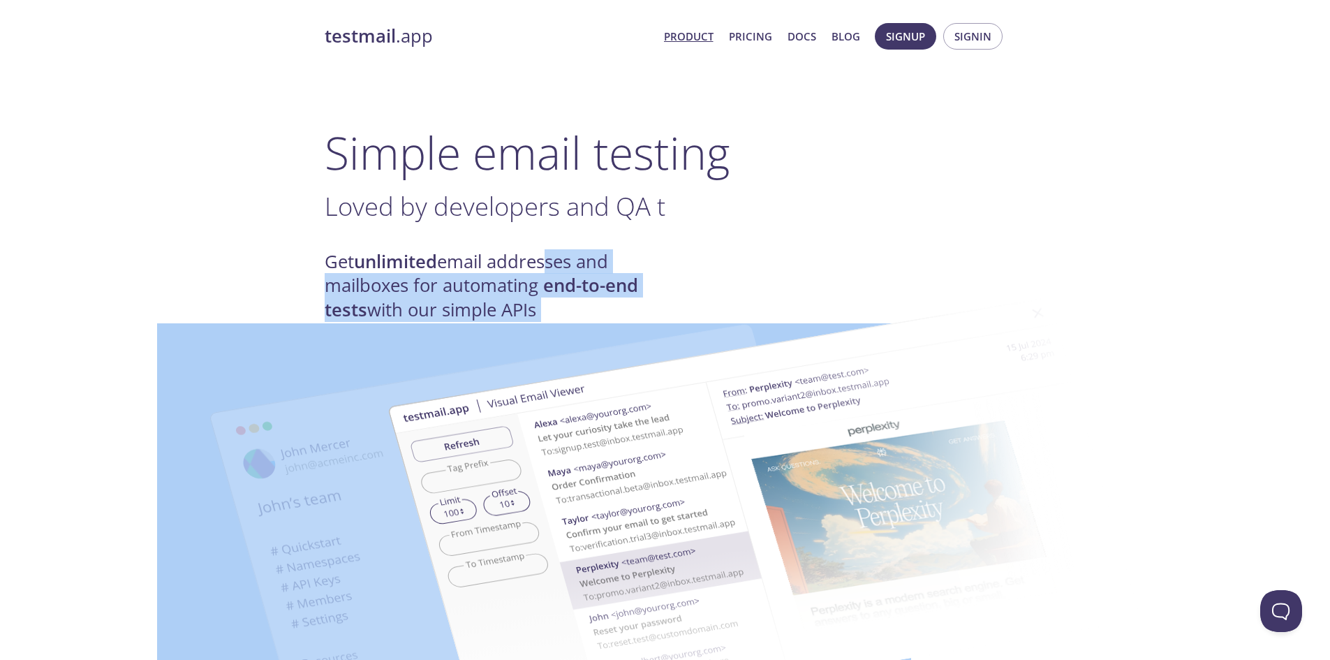
drag, startPoint x: 552, startPoint y: 265, endPoint x: 621, endPoint y: 313, distance: 85.2
click at [621, 313] on img at bounding box center [764, 514] width 754 height 473
click at [438, 275] on h4 "Get unlimited email addresses and mailboxes for automating end-to-end tests wit…" at bounding box center [495, 286] width 341 height 72
drag, startPoint x: 394, startPoint y: 270, endPoint x: 504, endPoint y: 327, distance: 123.3
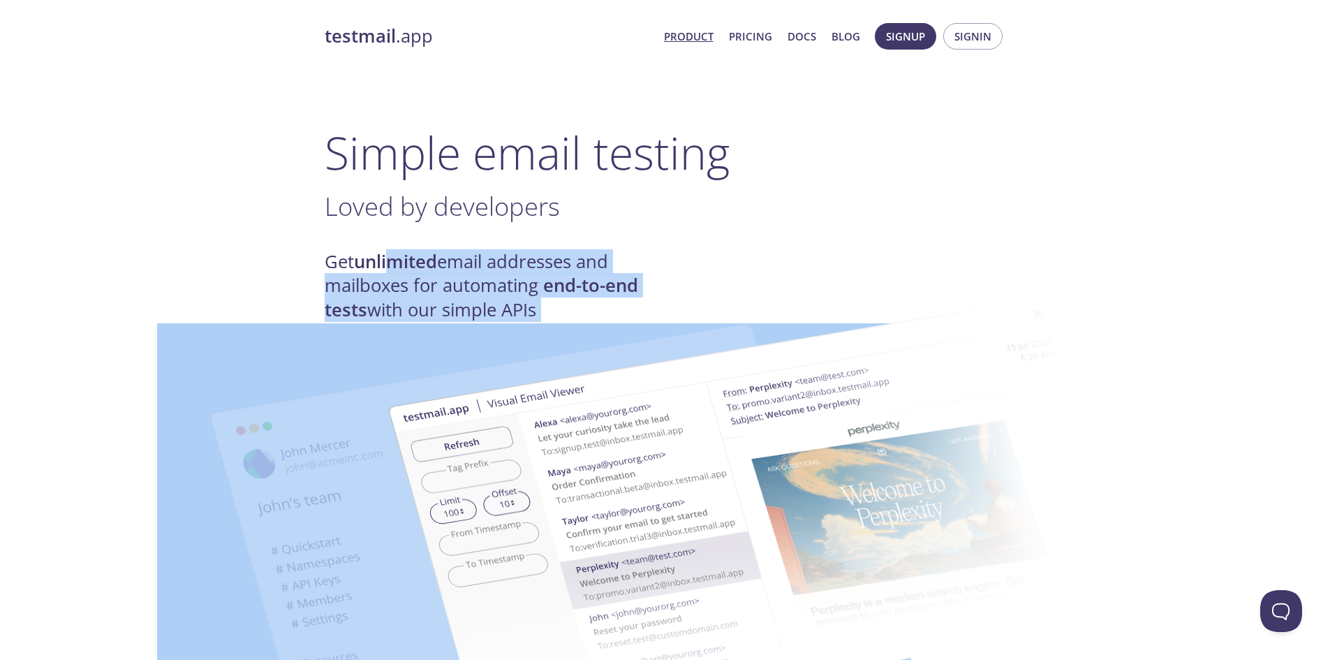
click at [344, 306] on strong "end-to-end tests" at bounding box center [481, 297] width 313 height 48
drag, startPoint x: 334, startPoint y: 282, endPoint x: 416, endPoint y: 364, distance: 116.0
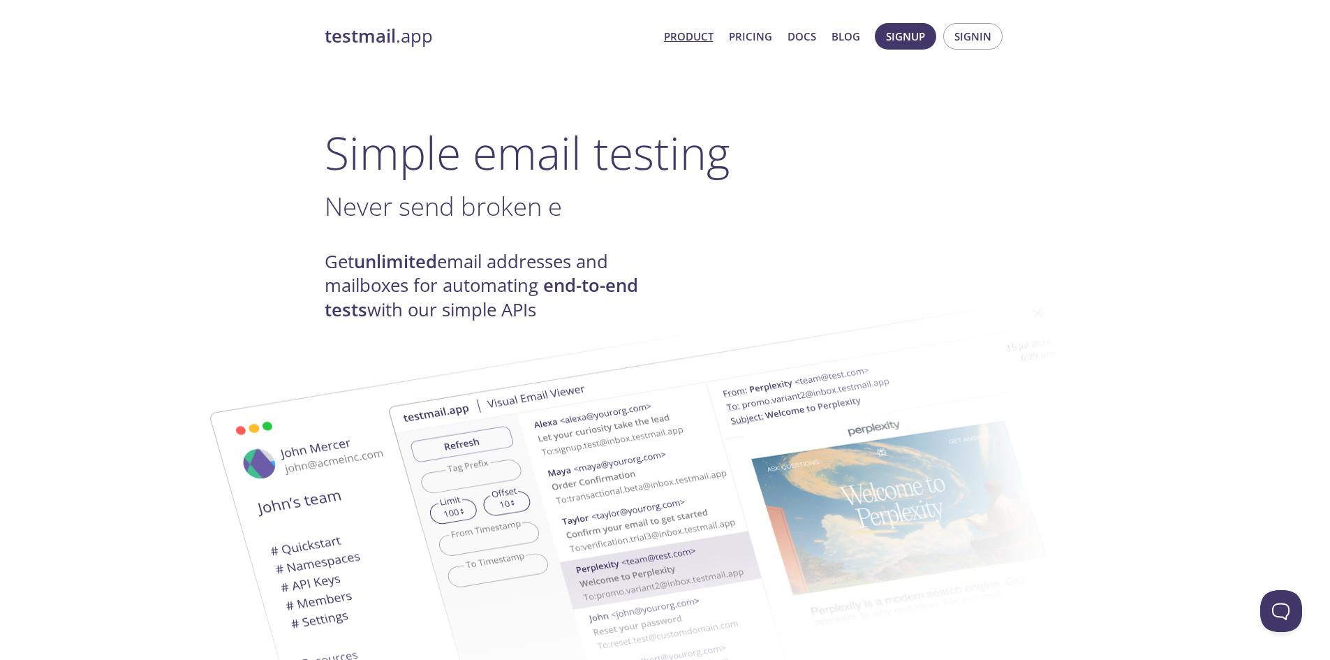
click at [341, 267] on h4 "Get unlimited email addresses and mailboxes for automating end-to-end tests wit…" at bounding box center [495, 286] width 341 height 72
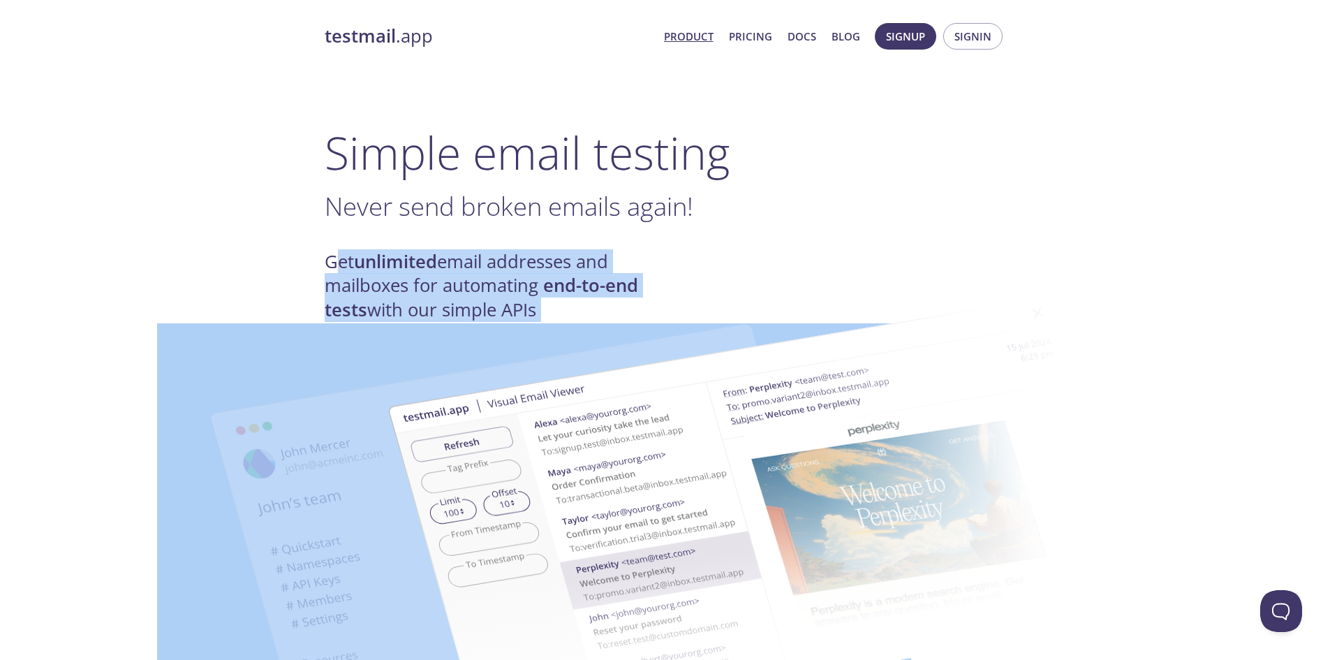
drag, startPoint x: 341, startPoint y: 267, endPoint x: 400, endPoint y: 334, distance: 89.6
click at [371, 286] on h4 "Get unlimited email addresses and mailboxes for automating end-to-end tests wit…" at bounding box center [495, 286] width 341 height 72
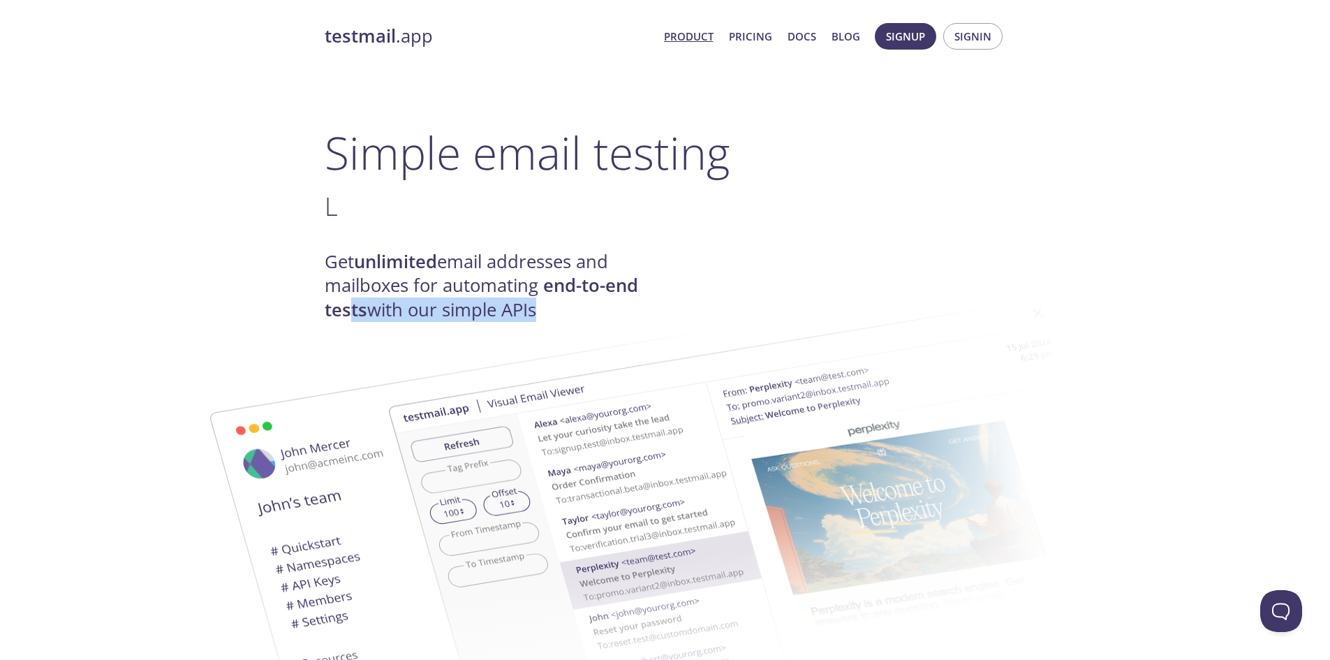
drag, startPoint x: 353, startPoint y: 298, endPoint x: 379, endPoint y: 372, distance: 78.4
click at [378, 394] on img at bounding box center [533, 559] width 754 height 473
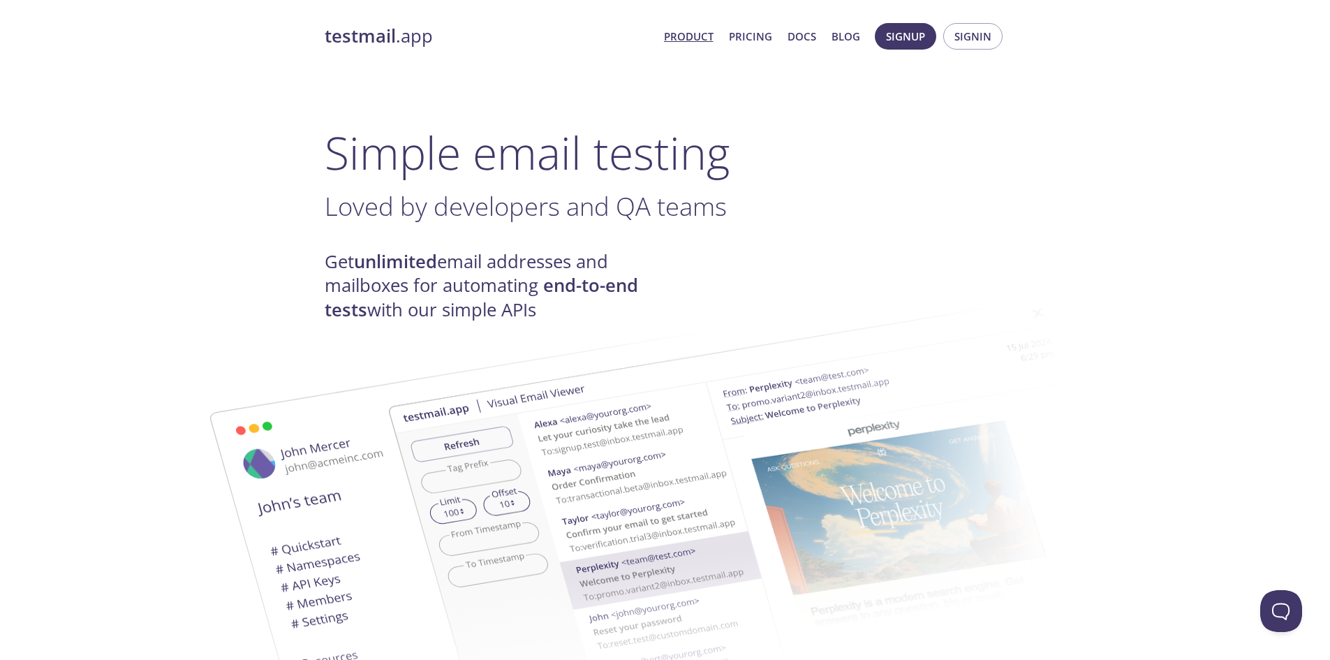
click at [516, 217] on span "Loved by developers and QA teams" at bounding box center [526, 205] width 402 height 35
click at [697, 40] on link "Product" at bounding box center [689, 36] width 50 height 18
